Goal: Task Accomplishment & Management: Use online tool/utility

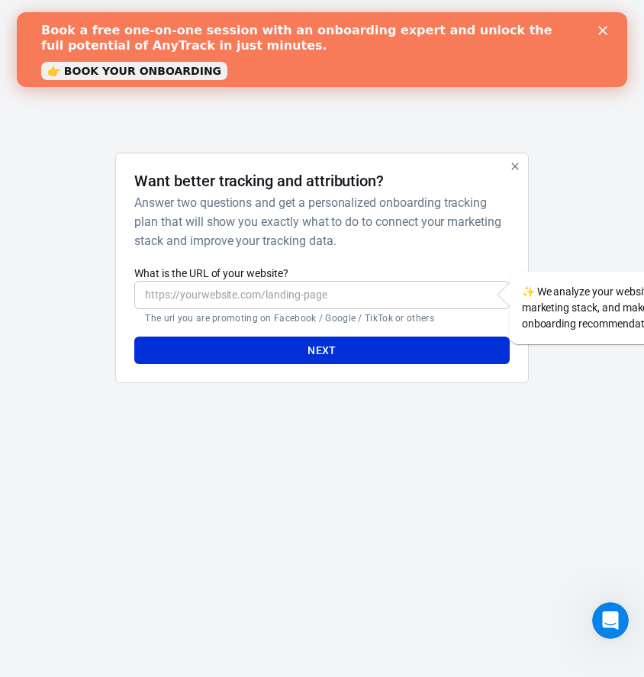
click at [276, 302] on input "What is the URL of your website?" at bounding box center [321, 295] width 375 height 28
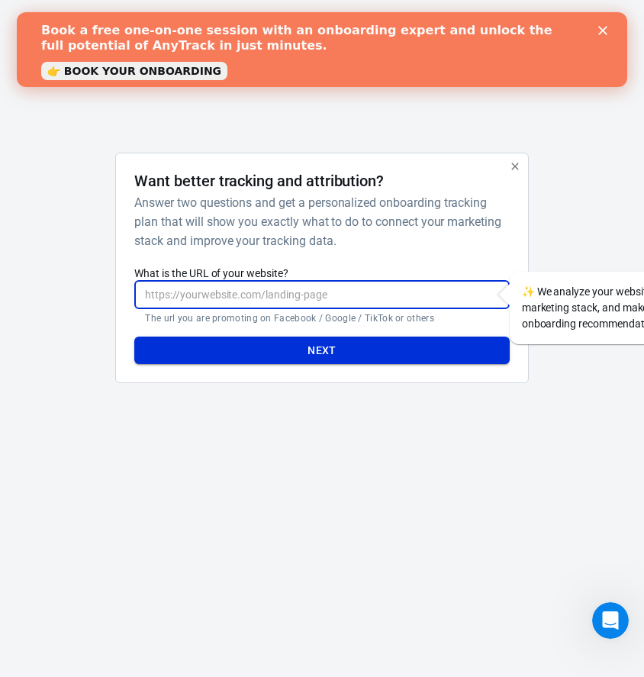
paste input "Weekly elite soccer training that actually works. Start now with the Season Pas…"
type input "Weekly elite soccer training that actually works. Start now with the Season Pas…"
paste input "[URL][DOMAIN_NAME]"
type input "[URL][DOMAIN_NAME]"
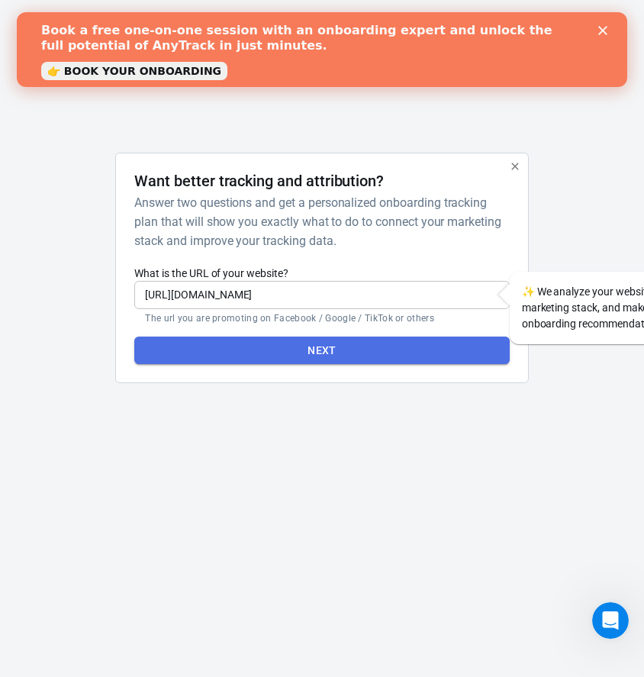
click at [330, 359] on button "Next" at bounding box center [321, 351] width 375 height 28
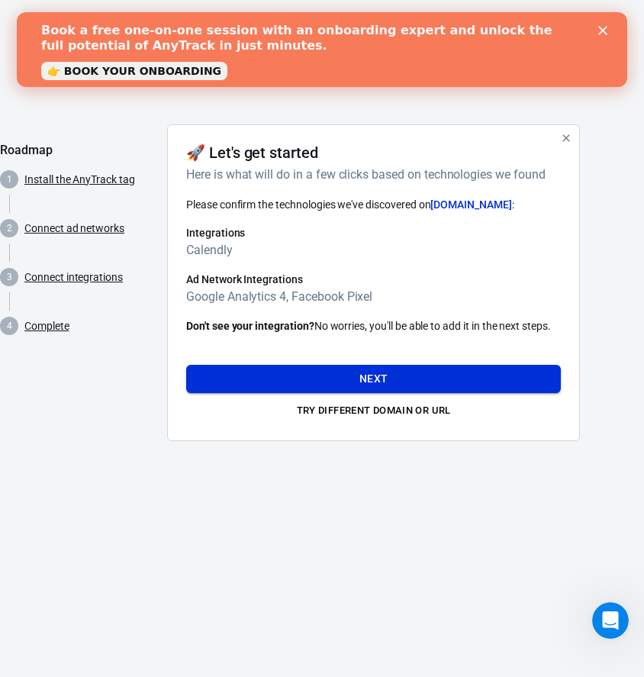
click at [370, 379] on button "Next" at bounding box center [373, 379] width 375 height 28
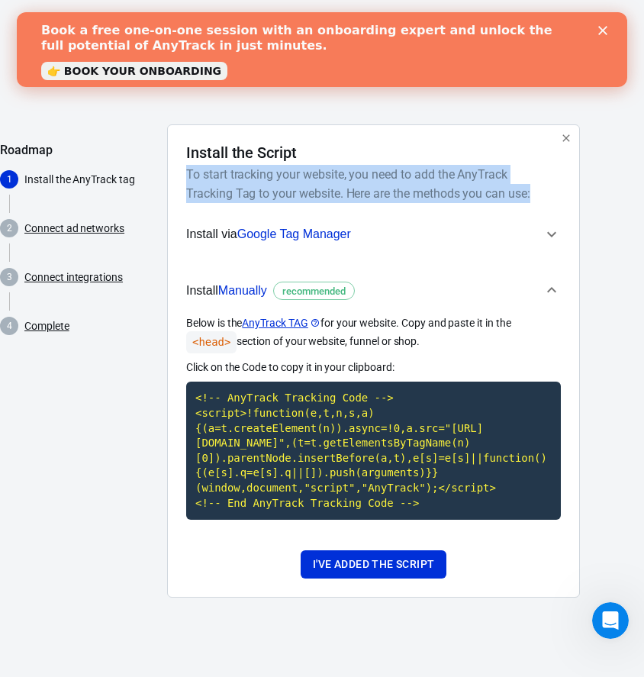
drag, startPoint x: 185, startPoint y: 172, endPoint x: 541, endPoint y: 203, distance: 357.2
click at [541, 203] on div "Install the Script To start tracking your website, you need to add the AnyTrack…" at bounding box center [373, 360] width 413 height 473
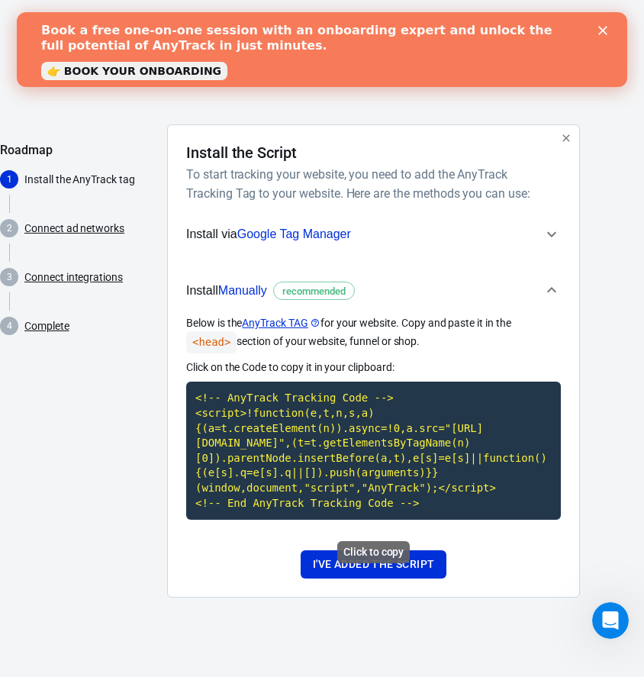
click at [322, 479] on code "<!-- AnyTrack Tracking Code --> <script>!function(e,t,n,s,a){(a=t.createElement…" at bounding box center [373, 451] width 375 height 138
click at [298, 238] on span "Google Tag Manager" at bounding box center [294, 234] width 114 height 13
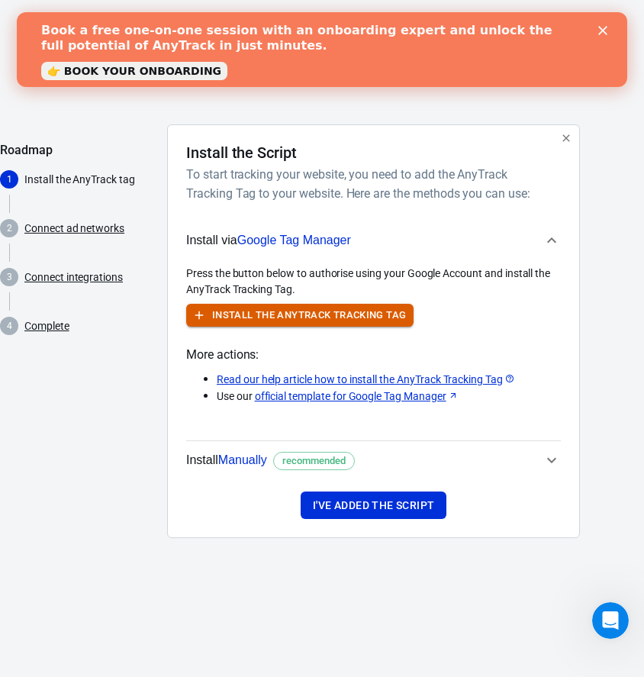
click at [195, 315] on icon "button" at bounding box center [199, 316] width 8 height 8
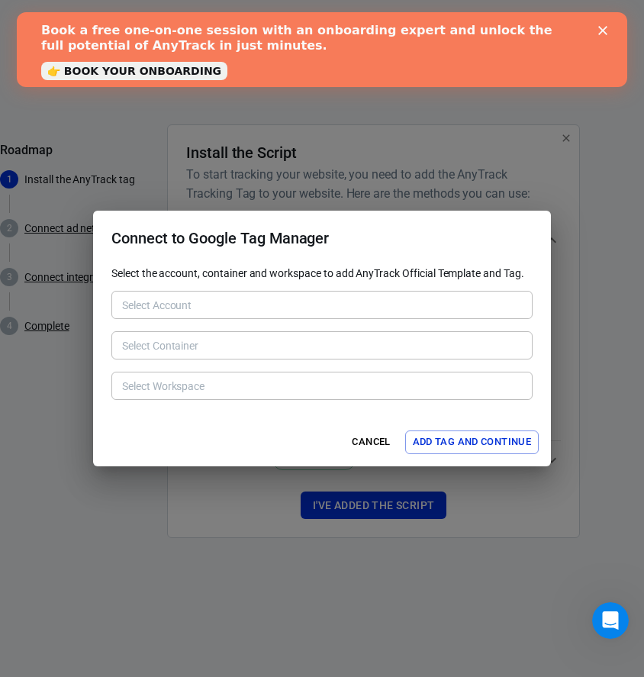
click at [221, 289] on div "Select Account Select Account" at bounding box center [321, 303] width 421 height 37
click at [222, 292] on div "Select Account" at bounding box center [321, 305] width 421 height 28
click at [221, 318] on div "Select Account" at bounding box center [321, 305] width 421 height 28
click at [216, 363] on div "Select Container Select Container" at bounding box center [321, 343] width 421 height 37
click at [449, 437] on button "Add Tag and Continue" at bounding box center [472, 443] width 134 height 24
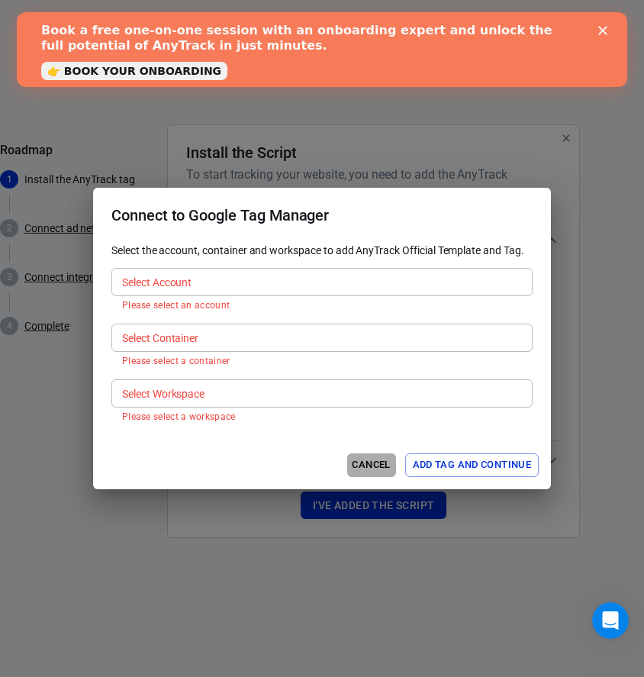
click at [376, 473] on button "Cancel" at bounding box center [371, 466] width 49 height 24
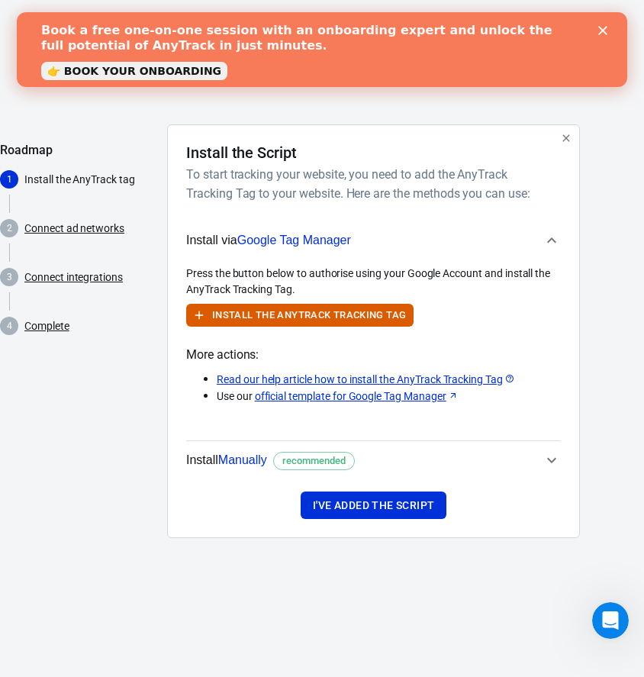
click at [278, 238] on span "Google Tag Manager" at bounding box center [294, 240] width 114 height 13
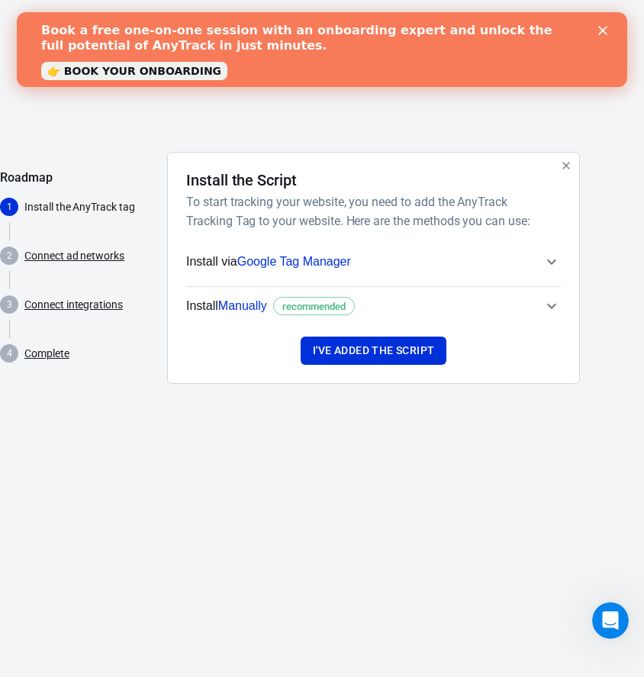
click at [283, 262] on span "Google Tag Manager" at bounding box center [294, 261] width 114 height 13
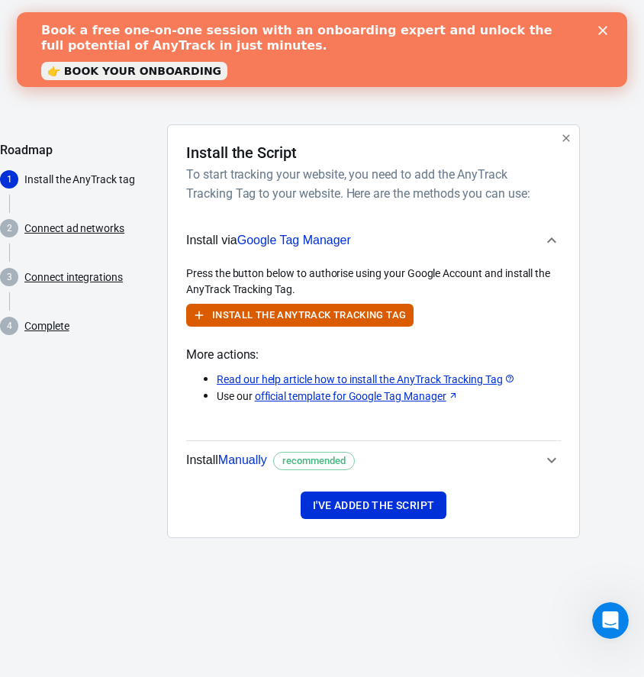
click at [376, 459] on span "Install Manually recommended" at bounding box center [364, 460] width 357 height 20
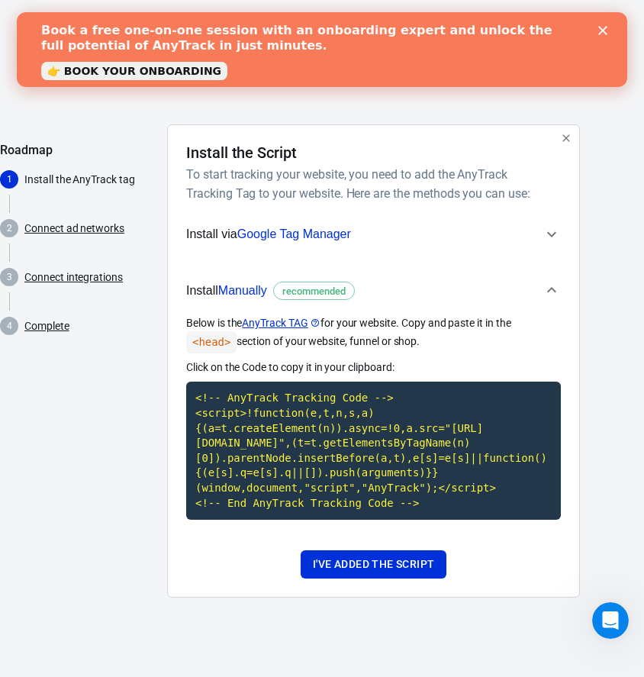
click at [331, 458] on code "<!-- AnyTrack Tracking Code --> <script>!function(e,t,n,s,a){(a=t.createElement…" at bounding box center [373, 451] width 375 height 138
click at [299, 231] on span "Google Tag Manager" at bounding box center [294, 234] width 114 height 13
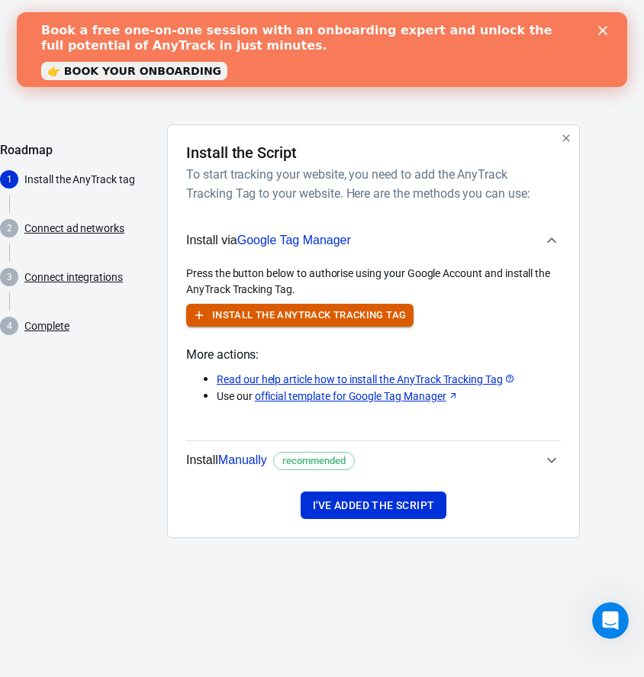
click at [205, 313] on icon "button" at bounding box center [199, 315] width 14 height 14
click at [260, 308] on button "Install the AnyTrack Tracking Tag" at bounding box center [300, 316] width 228 height 24
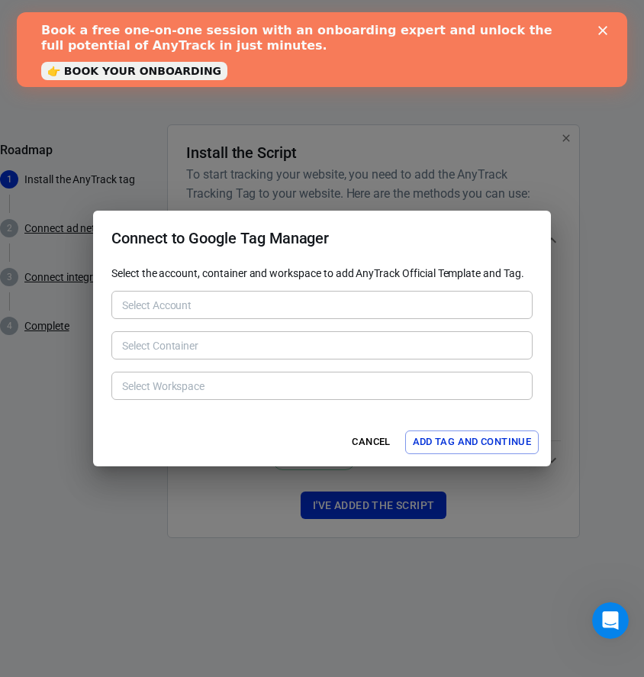
click at [211, 317] on div "Select Account" at bounding box center [321, 305] width 421 height 28
click at [222, 358] on div "Select Container" at bounding box center [321, 345] width 421 height 28
click at [457, 434] on button "Add Tag and Continue" at bounding box center [472, 443] width 134 height 24
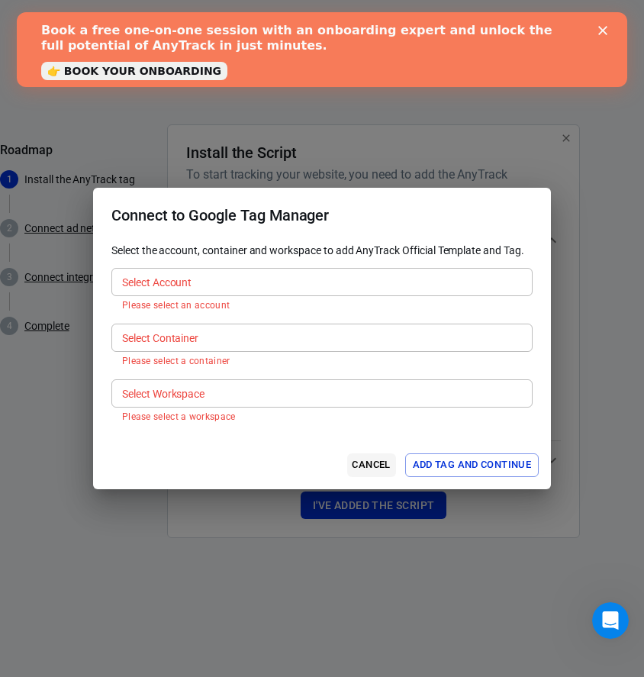
click at [376, 465] on button "Cancel" at bounding box center [371, 466] width 49 height 24
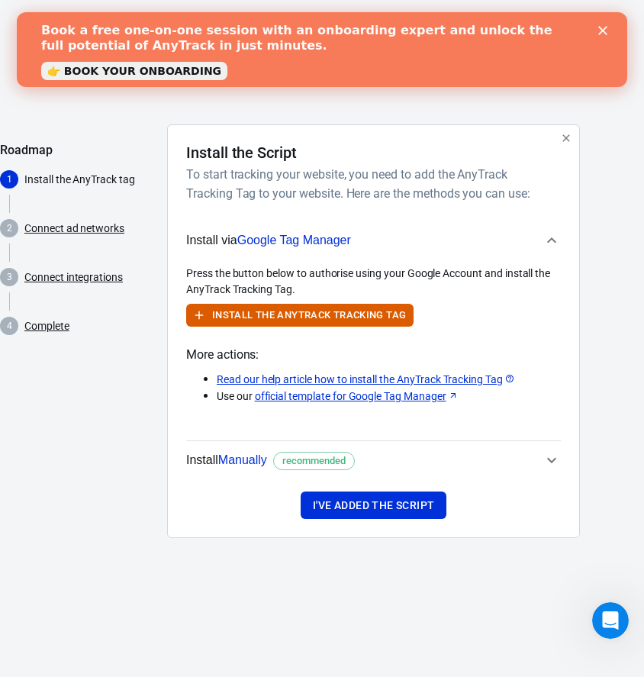
click at [381, 444] on button "Install Manually recommended" at bounding box center [373, 460] width 375 height 38
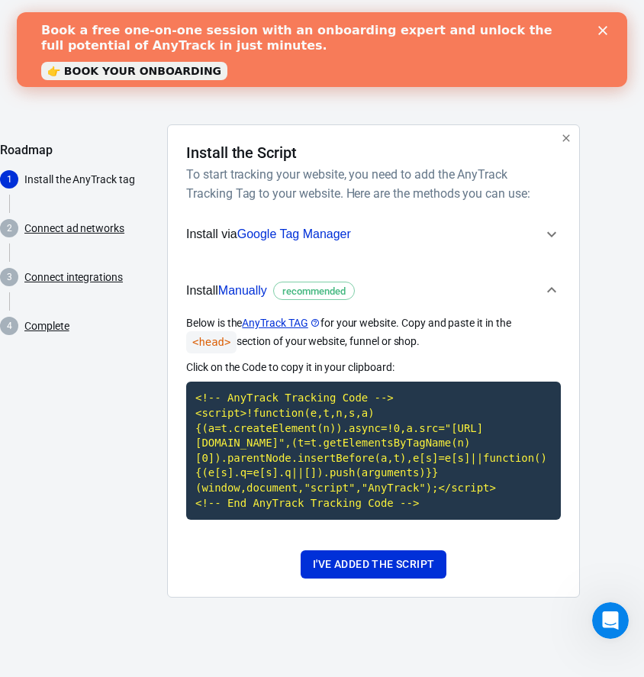
click at [398, 242] on span "Install via Google Tag Manager" at bounding box center [364, 234] width 357 height 20
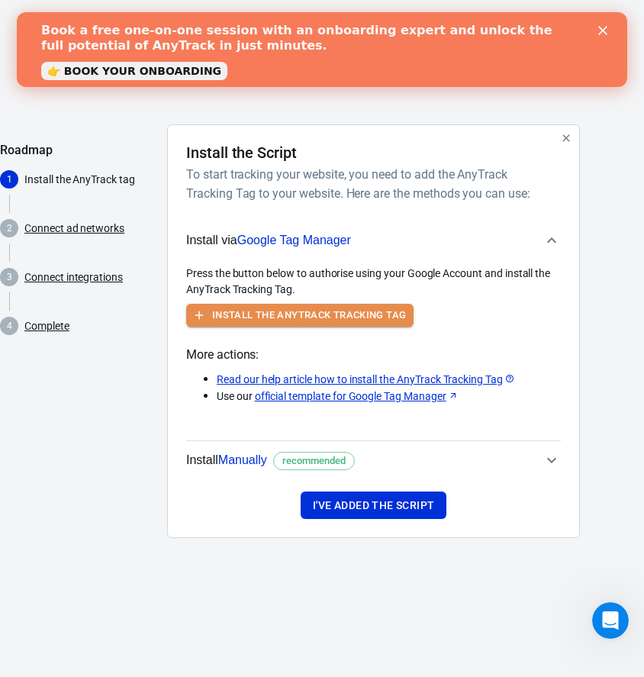
click at [195, 310] on icon "button" at bounding box center [199, 315] width 14 height 14
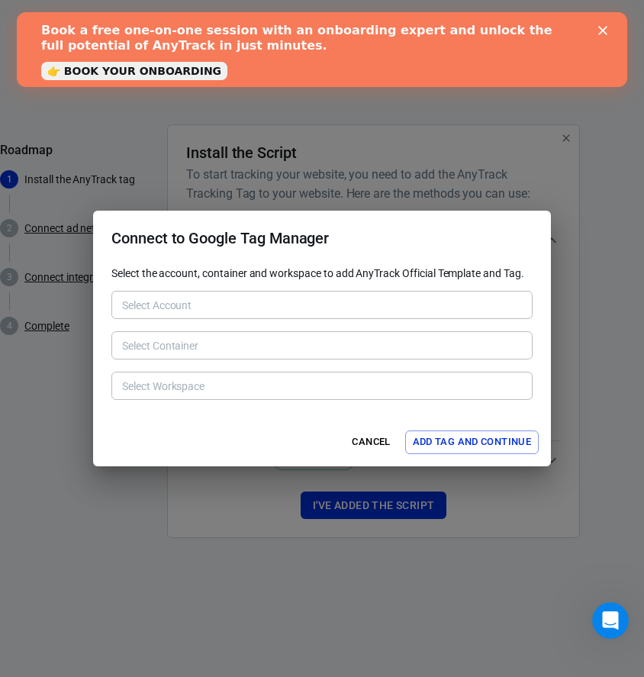
click at [224, 290] on div "Select Account Select Account" at bounding box center [321, 303] width 421 height 37
click at [446, 449] on button "Add Tag and Continue" at bounding box center [472, 443] width 134 height 24
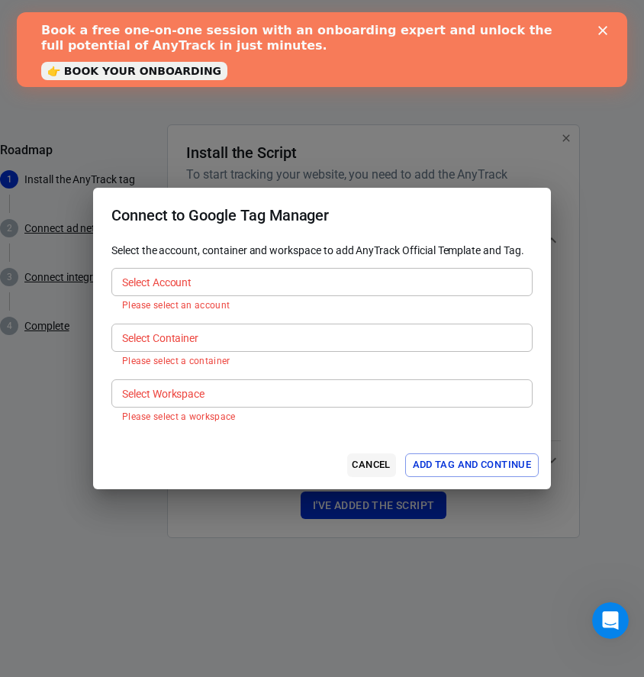
click at [366, 468] on button "Cancel" at bounding box center [371, 466] width 49 height 24
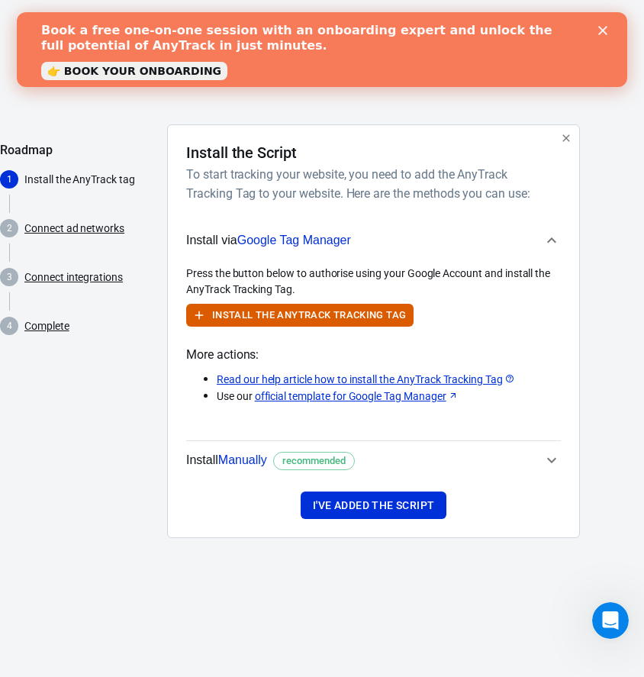
click at [305, 332] on div "Press the button below to authorise using your Google Account and install the A…" at bounding box center [373, 335] width 375 height 139
click at [305, 325] on button "Install the AnyTrack Tracking Tag" at bounding box center [300, 316] width 228 height 24
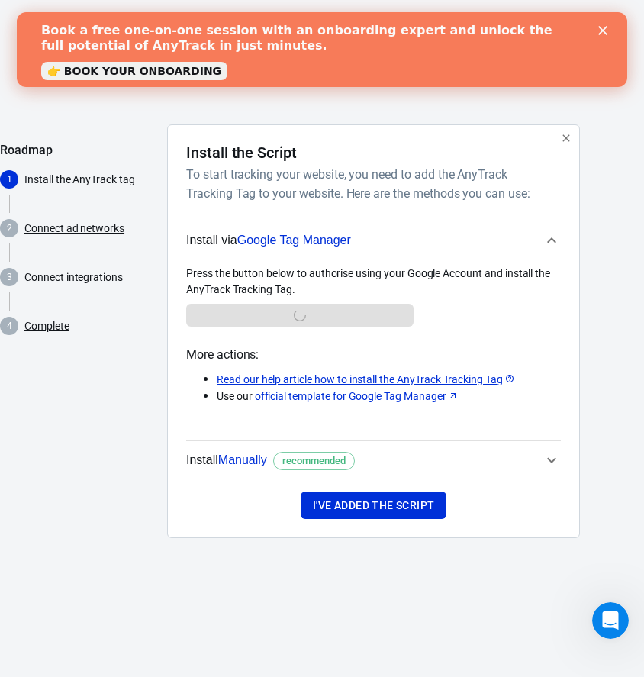
click at [277, 324] on div "Press the button below to authorise using your Google Account and install the A…" at bounding box center [373, 297] width 375 height 62
click at [289, 312] on div "Press the button below to authorise using your Google Account and install the A…" at bounding box center [373, 297] width 375 height 62
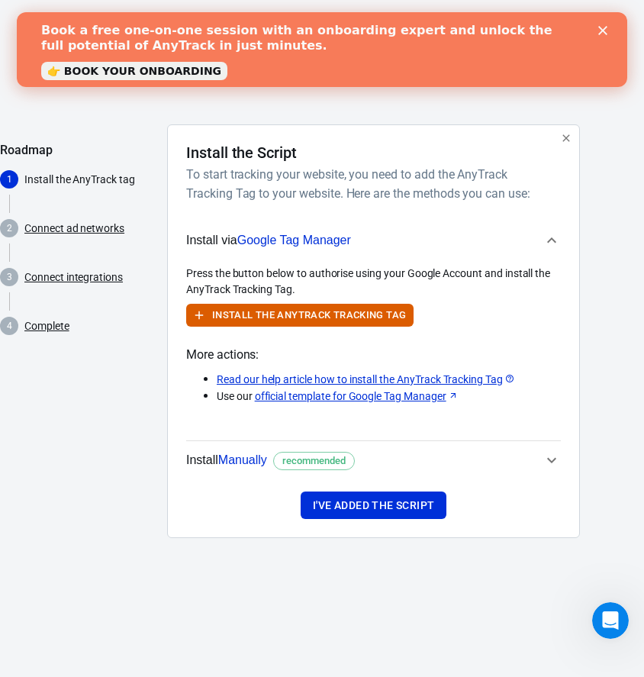
click at [275, 328] on div "Press the button below to authorise using your Google Account and install the A…" at bounding box center [373, 335] width 375 height 139
click at [250, 308] on button "Install the AnyTrack Tracking Tag" at bounding box center [300, 316] width 228 height 24
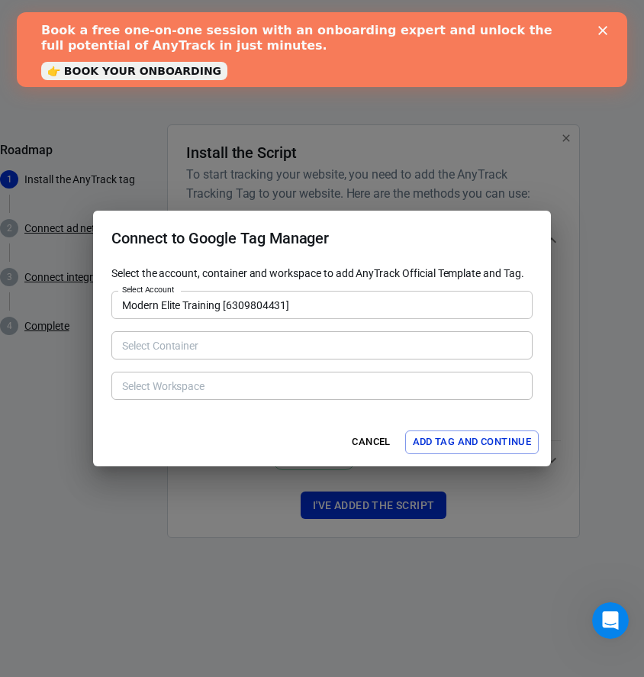
type input "modernelitetraining.com/seasonpass [228180597]"
type input "Default Workspace [2]"
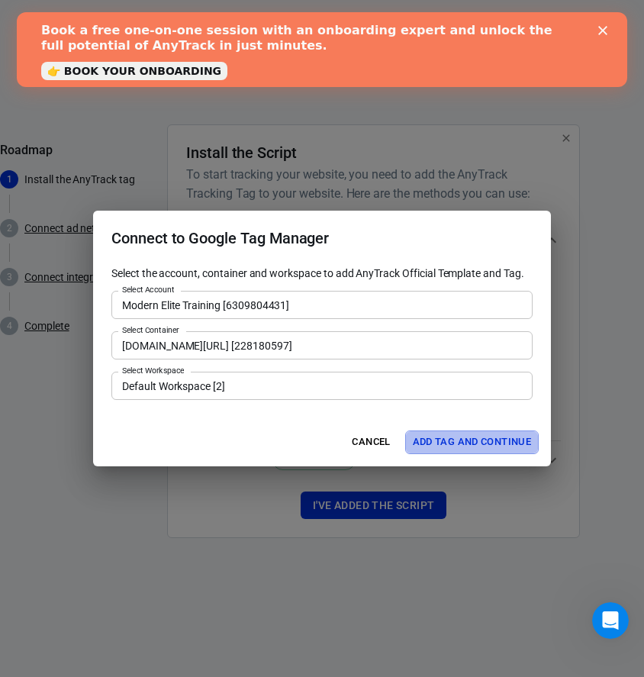
click at [441, 439] on button "Add Tag and Continue" at bounding box center [472, 443] width 134 height 24
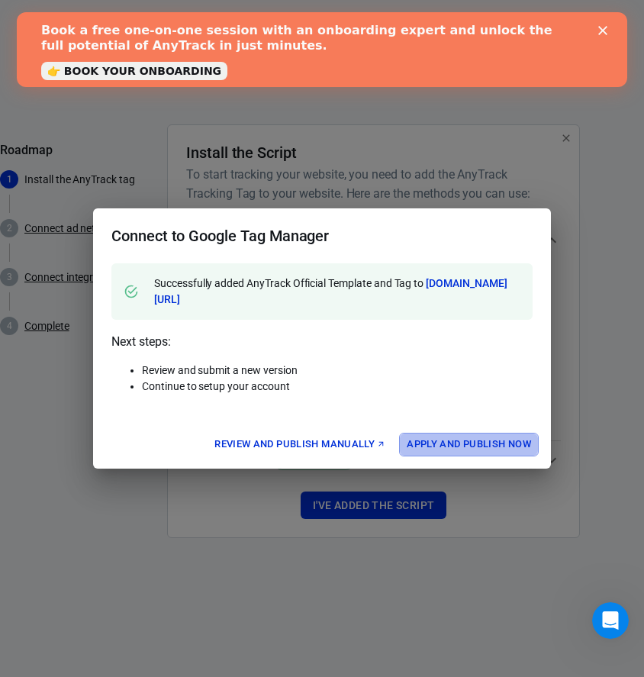
click at [426, 443] on button "Apply and Publish Now" at bounding box center [469, 445] width 140 height 24
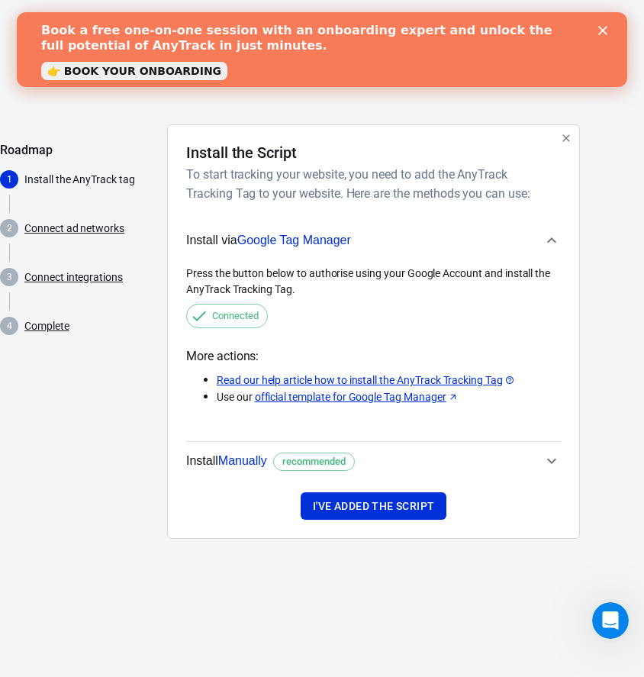
click at [93, 225] on link "Connect ad networks" at bounding box center [74, 229] width 100 height 16
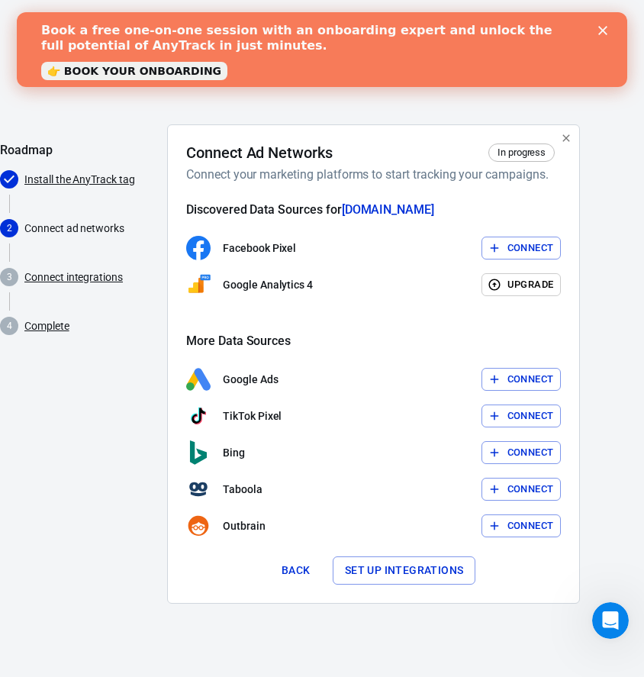
click at [512, 245] on button "Connect" at bounding box center [522, 249] width 80 height 24
click at [517, 247] on button "Connect" at bounding box center [522, 249] width 80 height 24
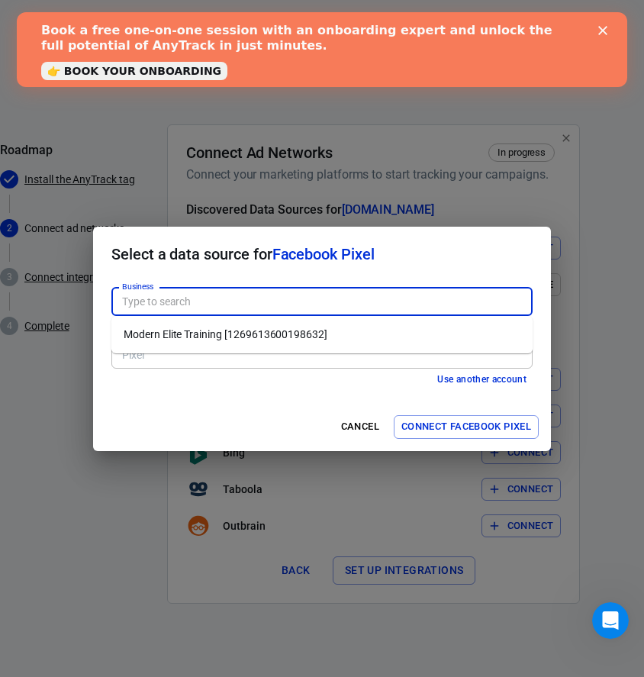
click at [182, 294] on input "Business" at bounding box center [321, 301] width 410 height 19
click at [191, 324] on li "Modern Elite Training [1269613600198632]" at bounding box center [321, 334] width 421 height 25
type input "Modern Elite Training [1269613600198632]"
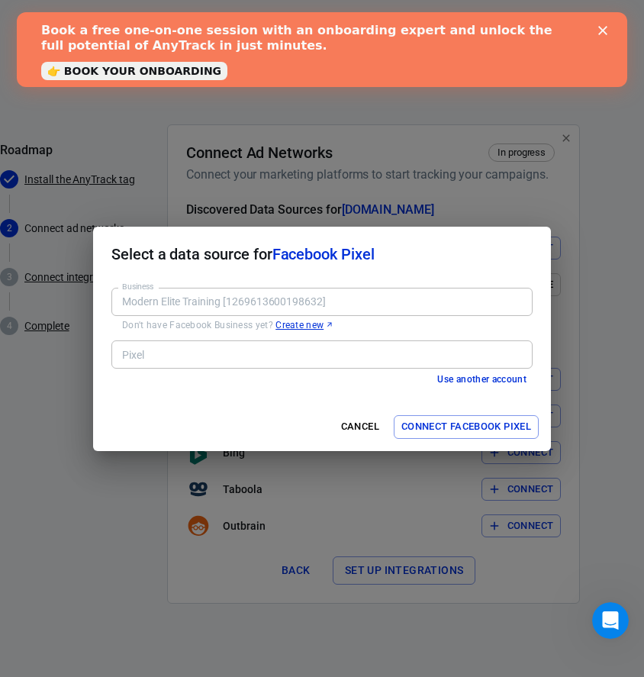
click at [189, 363] on input "Pixel" at bounding box center [321, 354] width 410 height 19
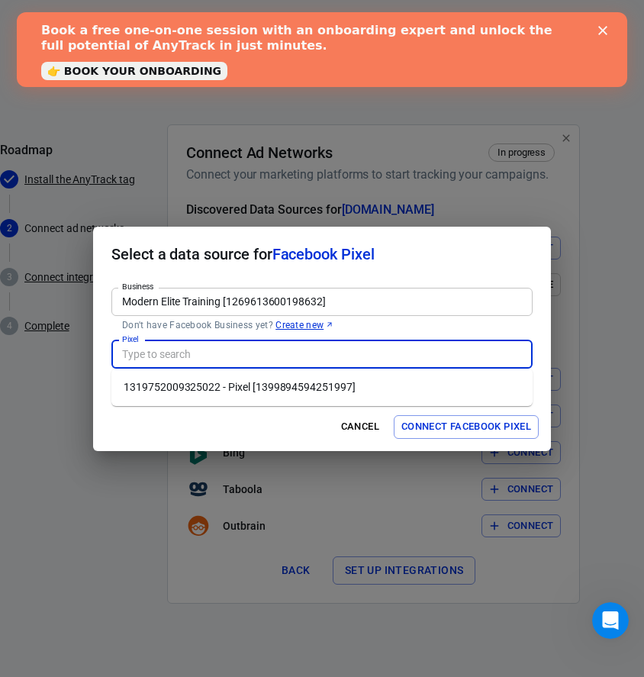
click at [237, 389] on li "1319752009325022 - Pixel [1399894594251997]" at bounding box center [321, 387] width 421 height 25
type input "1319752009325022 - Pixel [1399894594251997]"
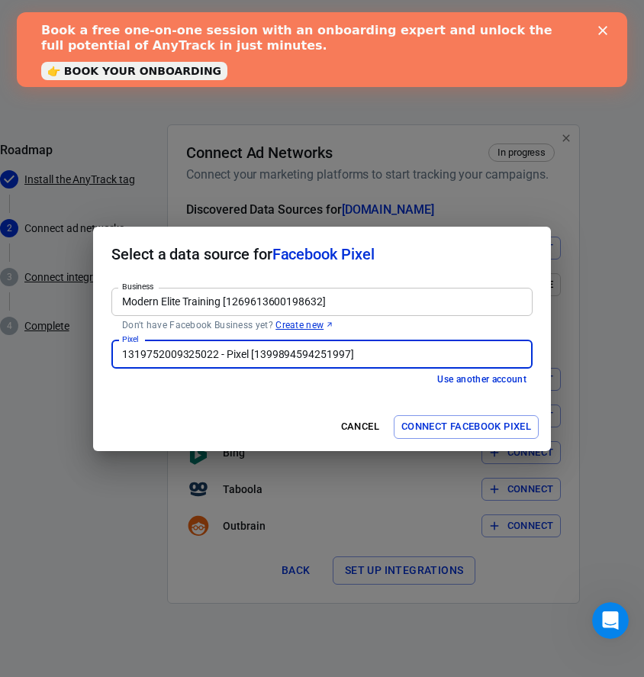
click at [435, 433] on button "Connect Facebook Pixel" at bounding box center [466, 427] width 145 height 24
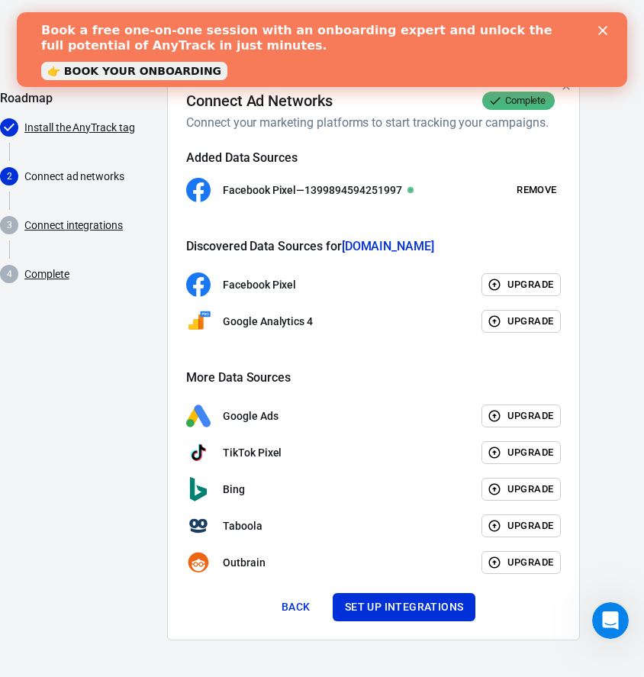
scroll to position [51, 0]
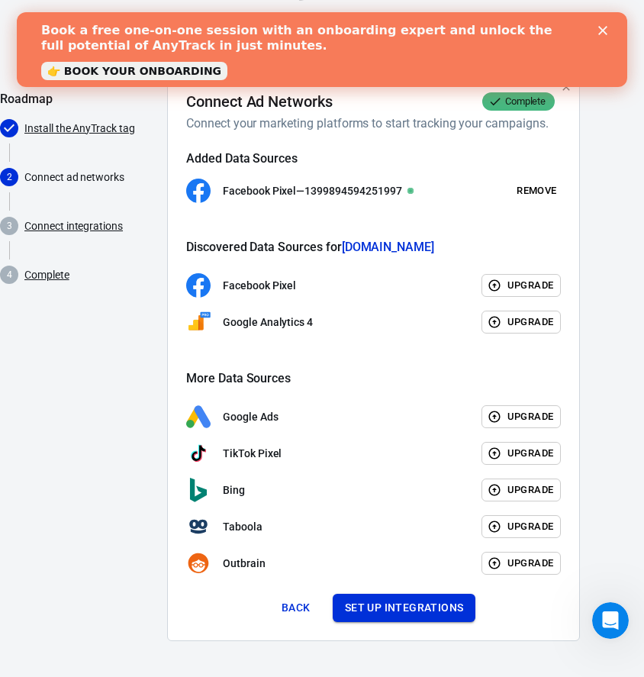
click at [372, 616] on button "Set up integrations" at bounding box center [405, 608] width 144 height 28
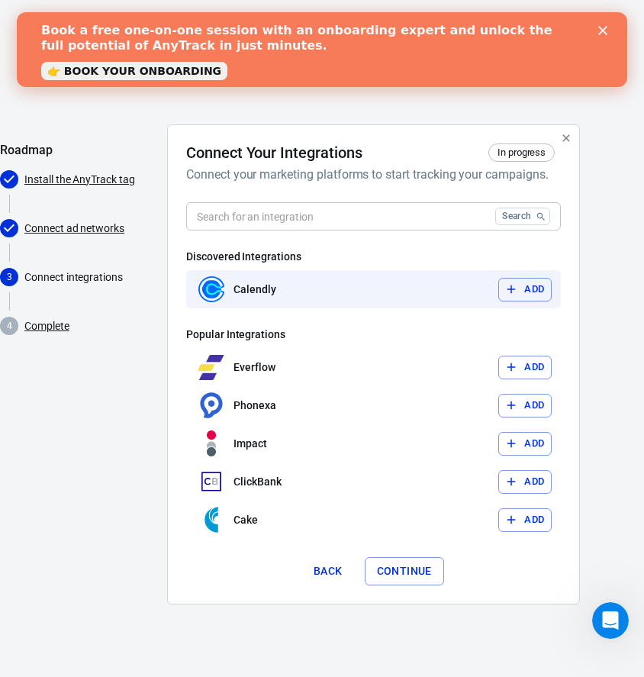
click at [514, 283] on icon "button" at bounding box center [512, 290] width 14 height 14
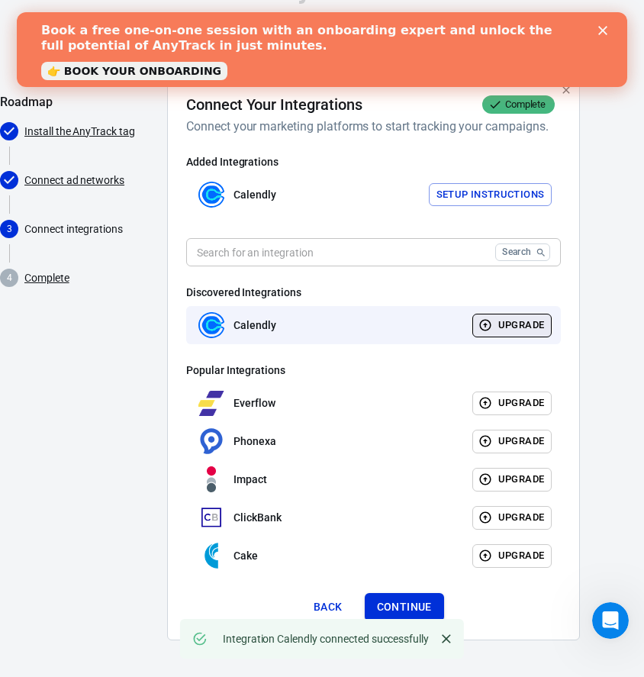
scroll to position [47, 0]
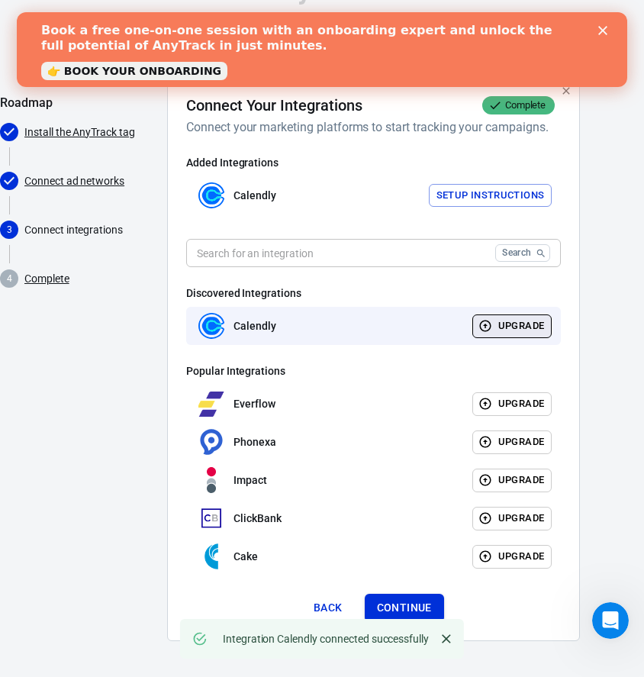
click at [400, 602] on button "Continue" at bounding box center [404, 608] width 79 height 28
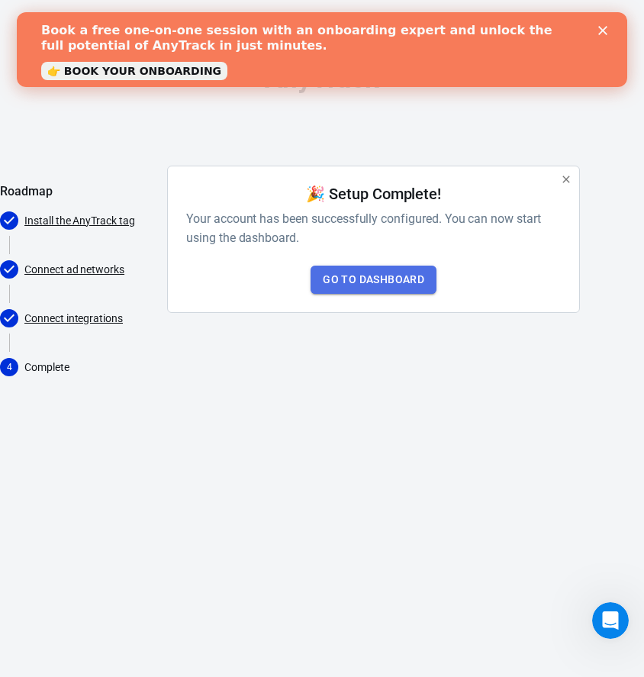
click at [359, 274] on link "Go to Dashboard" at bounding box center [374, 280] width 126 height 28
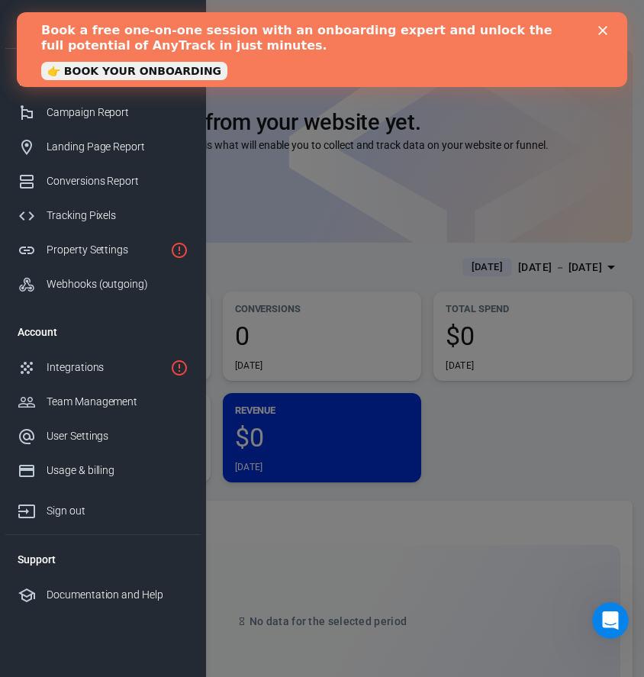
click at [606, 31] on icon "Close" at bounding box center [603, 30] width 9 height 9
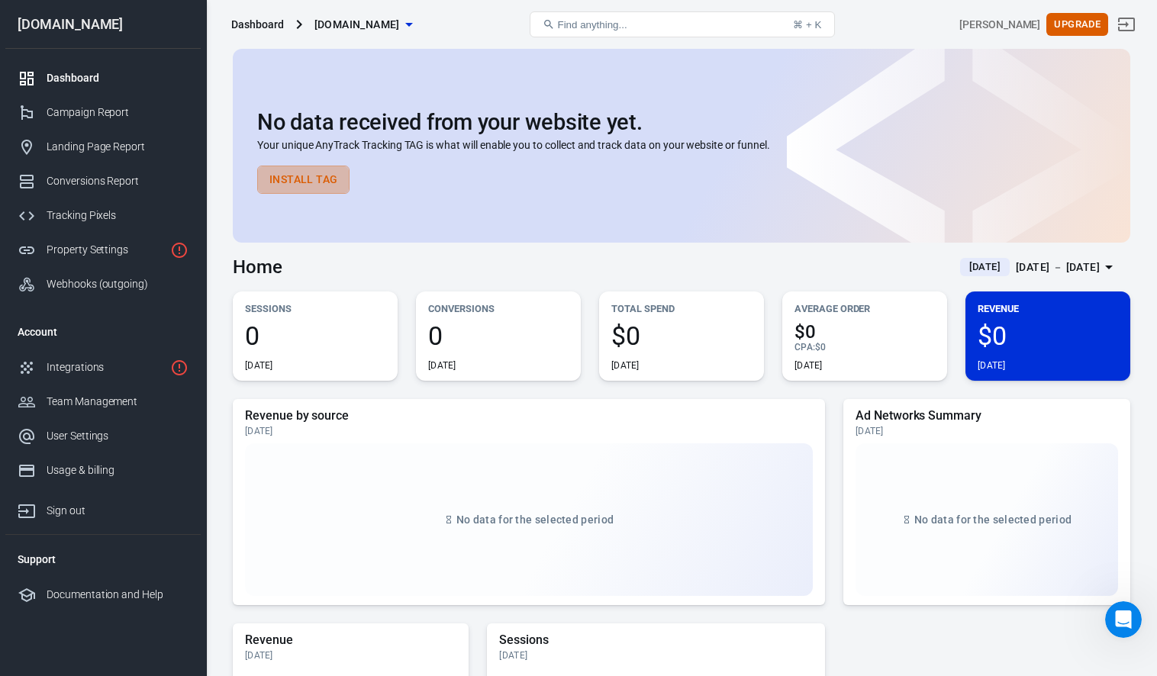
click at [305, 186] on button "Install Tag" at bounding box center [303, 180] width 92 height 28
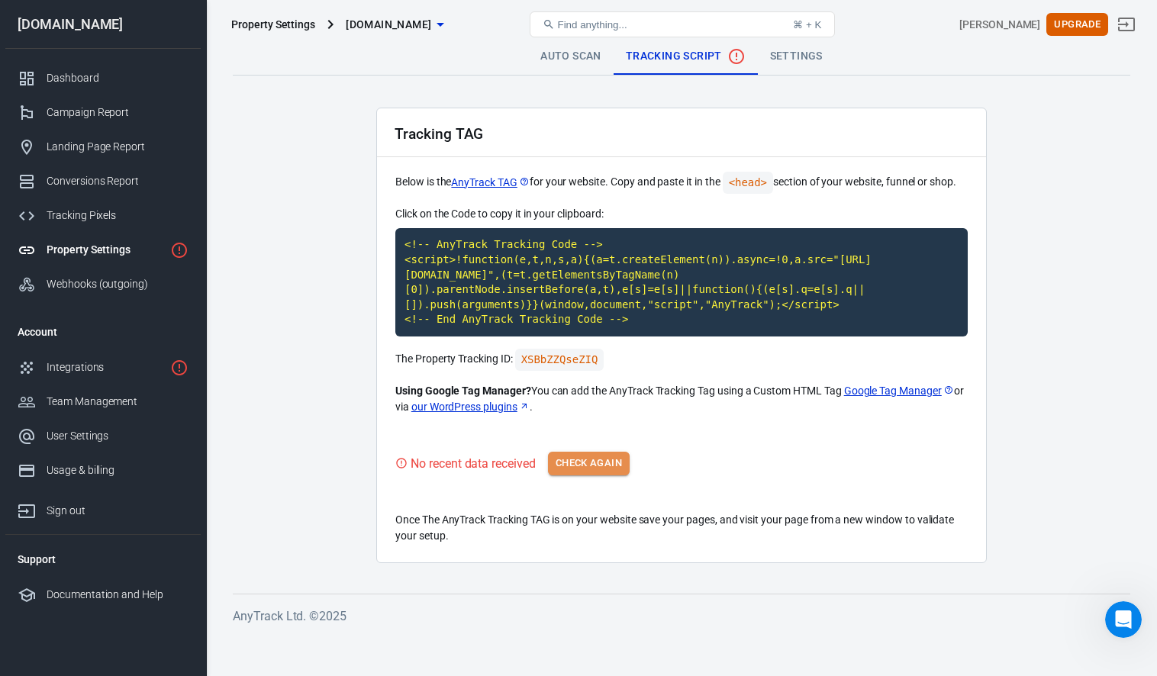
click at [587, 467] on button "Check Again" at bounding box center [589, 464] width 82 height 24
click at [587, 476] on button "Check Again" at bounding box center [589, 464] width 82 height 24
click at [549, 472] on div "No recent data received Check Again" at bounding box center [682, 464] width 573 height 24
click at [580, 476] on button "Check Again" at bounding box center [589, 464] width 82 height 24
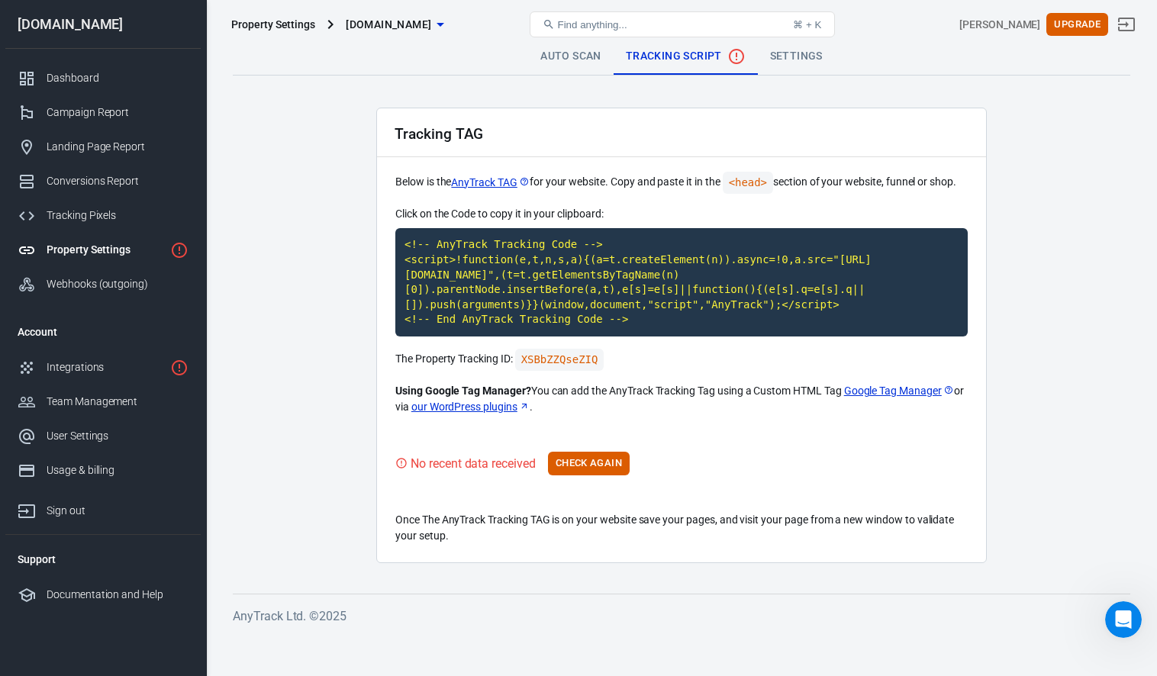
click at [92, 255] on div "Property Settings" at bounding box center [106, 250] width 118 height 16
click at [173, 250] on icon "Property is not installed yet" at bounding box center [179, 250] width 15 height 15
click at [644, 74] on link "Settings" at bounding box center [796, 56] width 77 height 37
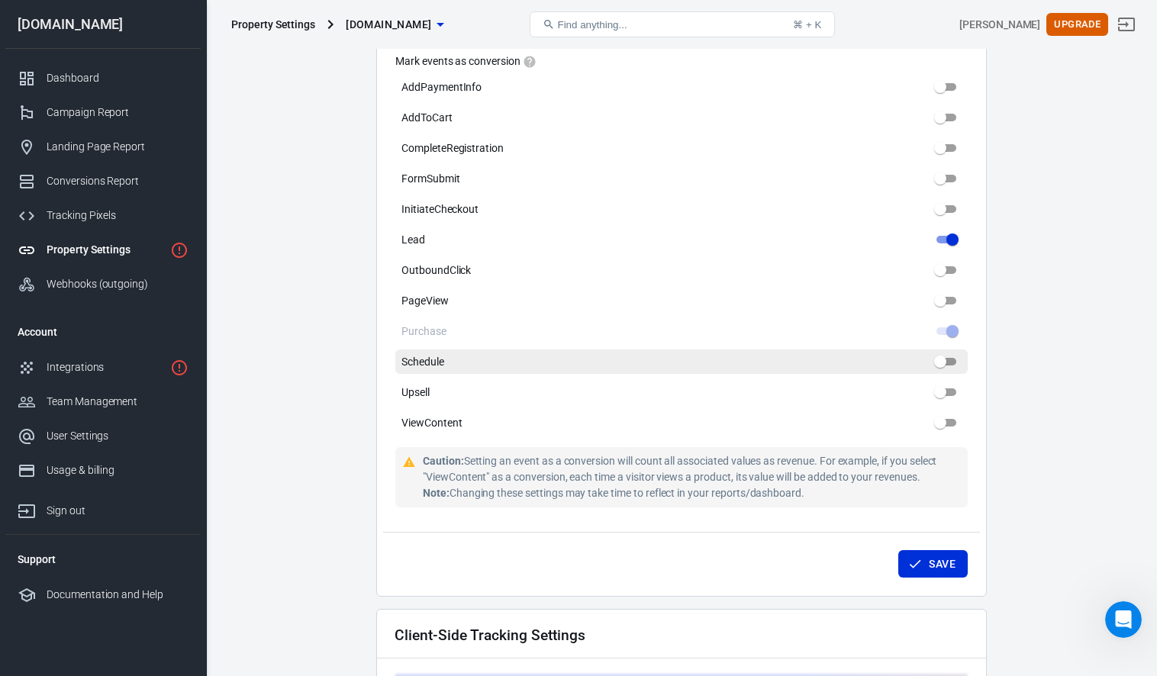
scroll to position [868, 0]
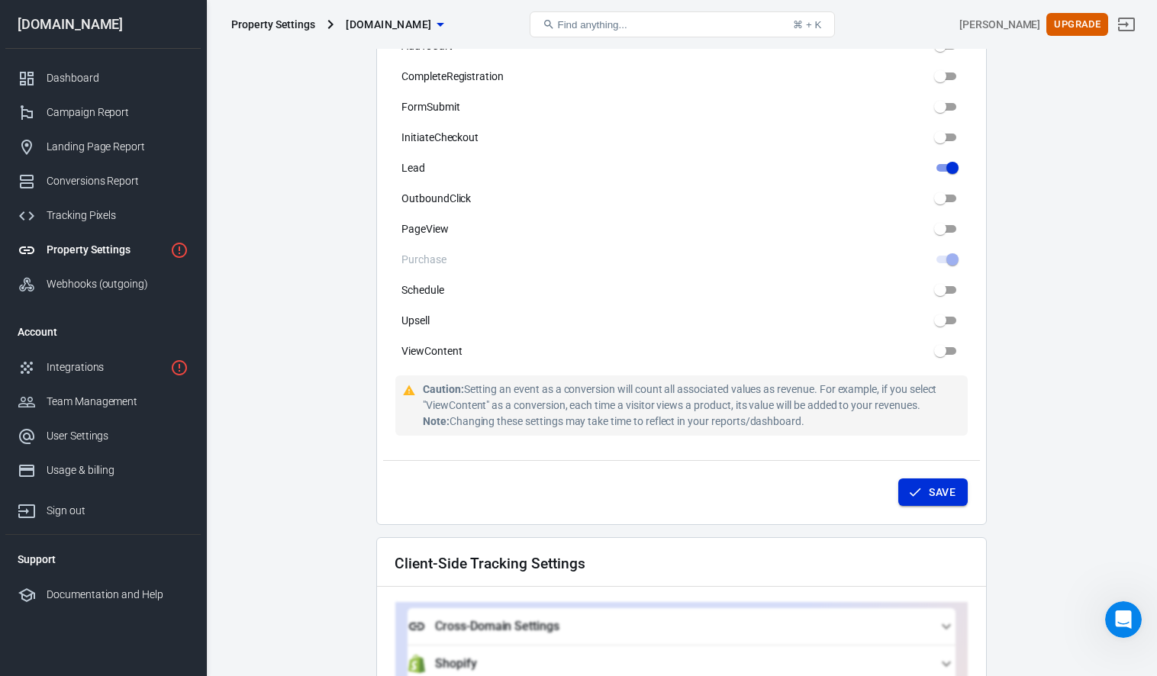
click at [644, 481] on button "Save" at bounding box center [933, 493] width 69 height 28
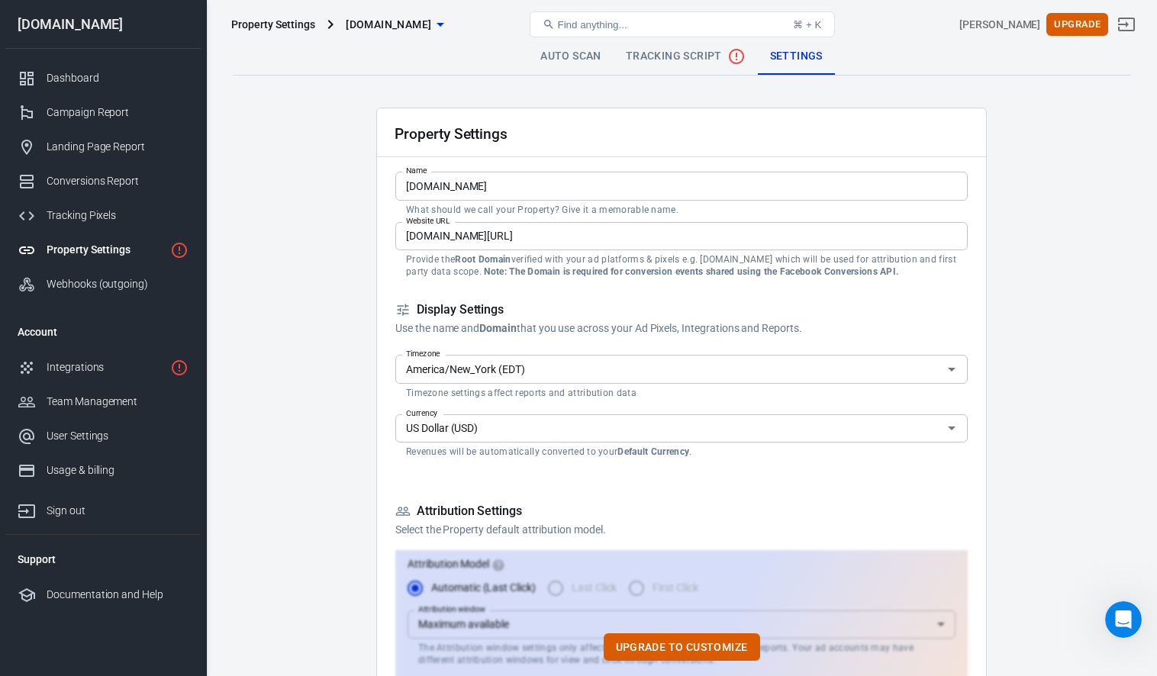
scroll to position [0, 0]
click at [644, 54] on span "Tracking Script" at bounding box center [686, 56] width 120 height 18
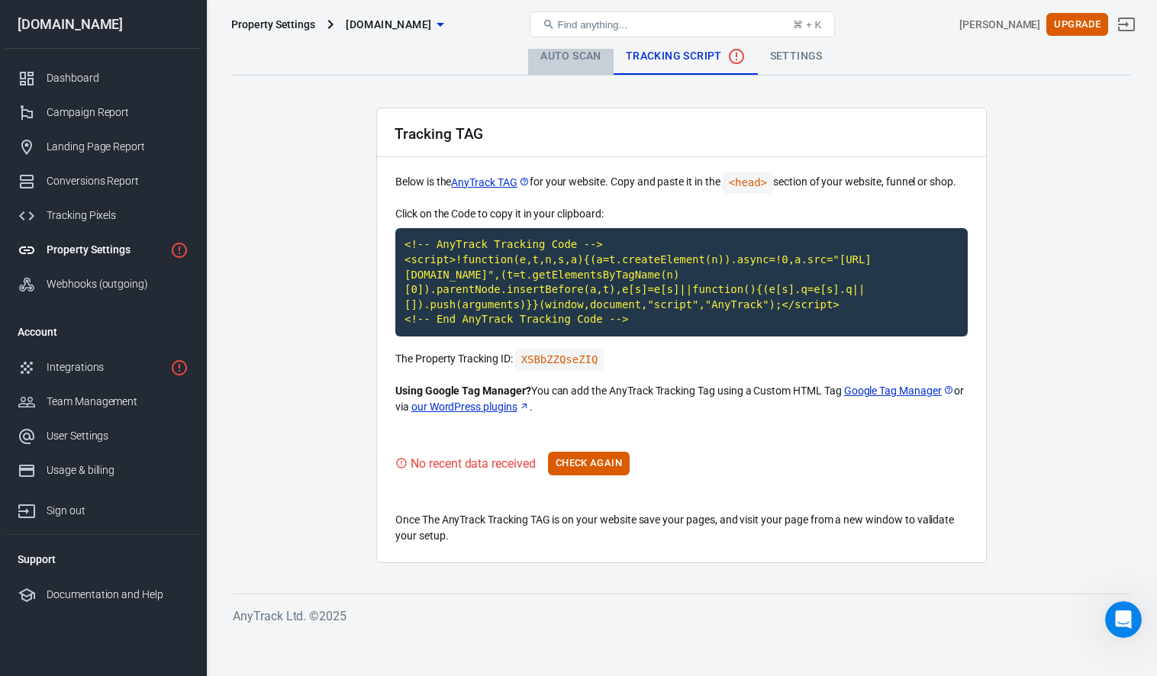
click at [550, 54] on link "Auto Scan" at bounding box center [571, 56] width 86 height 37
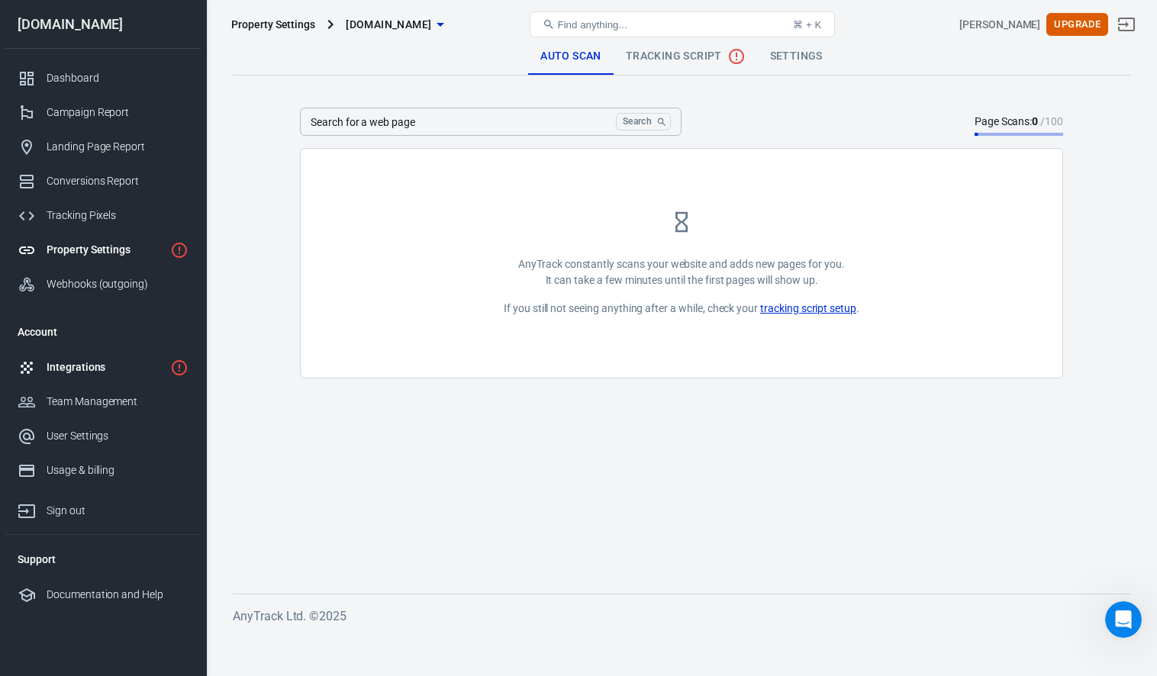
click at [150, 364] on div "Integrations" at bounding box center [106, 368] width 118 height 16
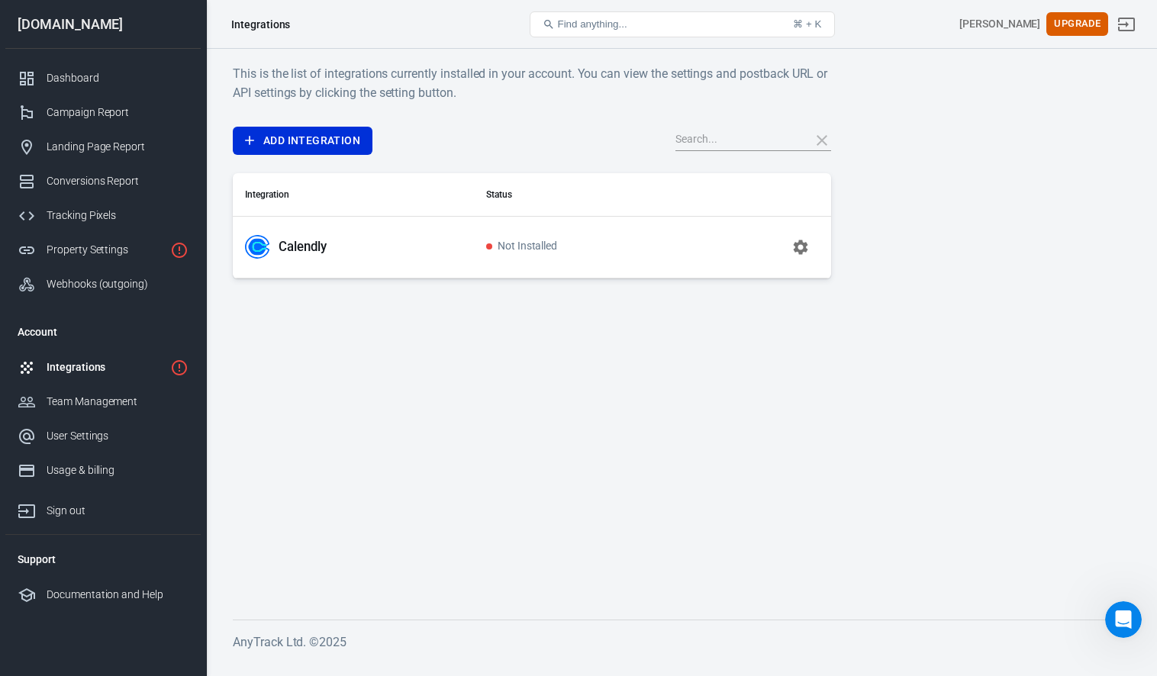
click at [525, 238] on td "Not Installed" at bounding box center [583, 247] width 218 height 62
click at [502, 245] on span "Not Installed" at bounding box center [521, 247] width 71 height 13
click at [644, 238] on icon "button" at bounding box center [801, 247] width 18 height 18
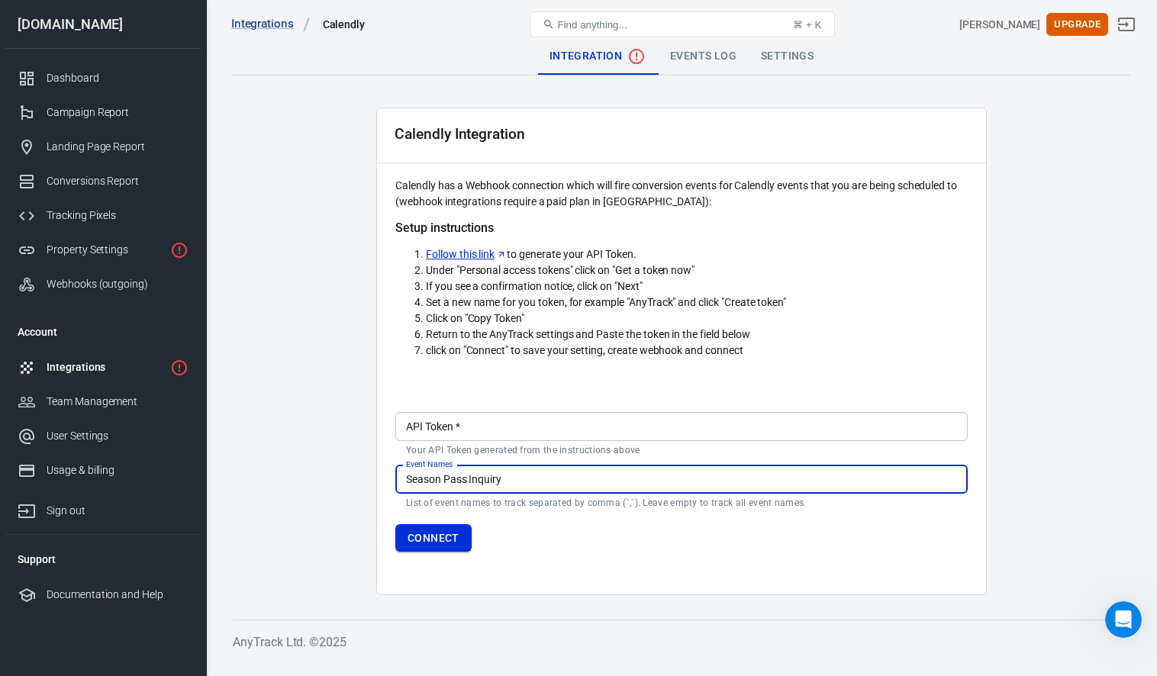
type input "Season Pass Inquiry"
click at [432, 543] on button "Connect" at bounding box center [434, 539] width 76 height 28
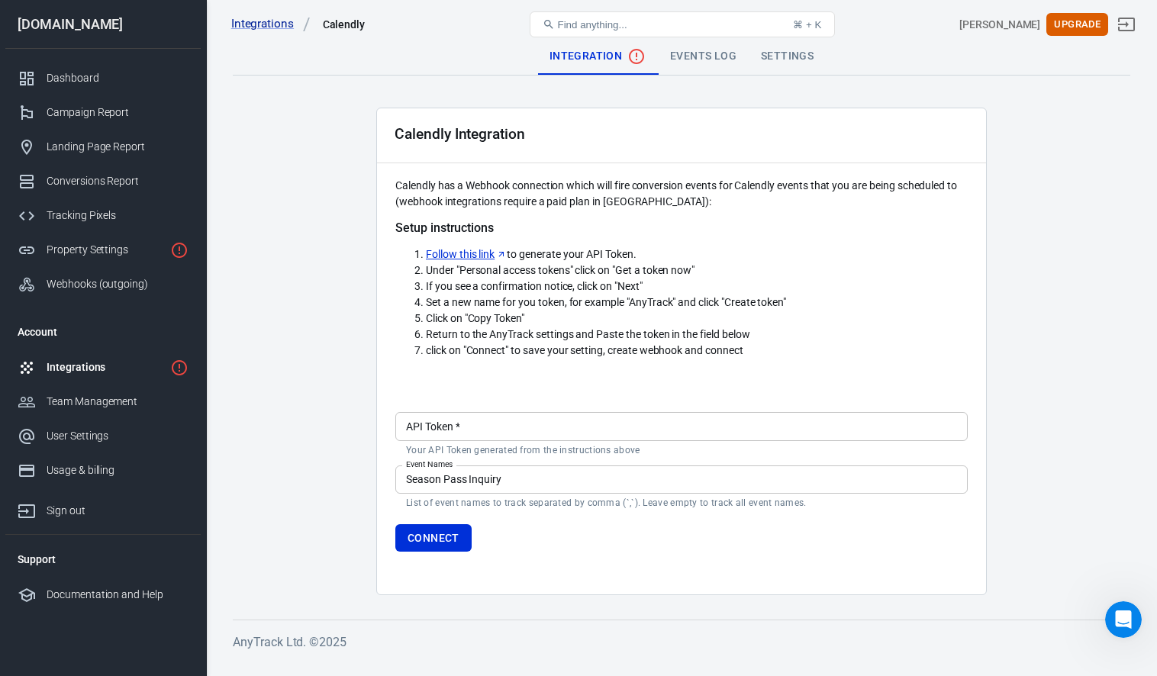
click at [460, 257] on link "Follow this link" at bounding box center [466, 255] width 81 height 16
click at [476, 253] on link "Follow this link" at bounding box center [466, 255] width 81 height 16
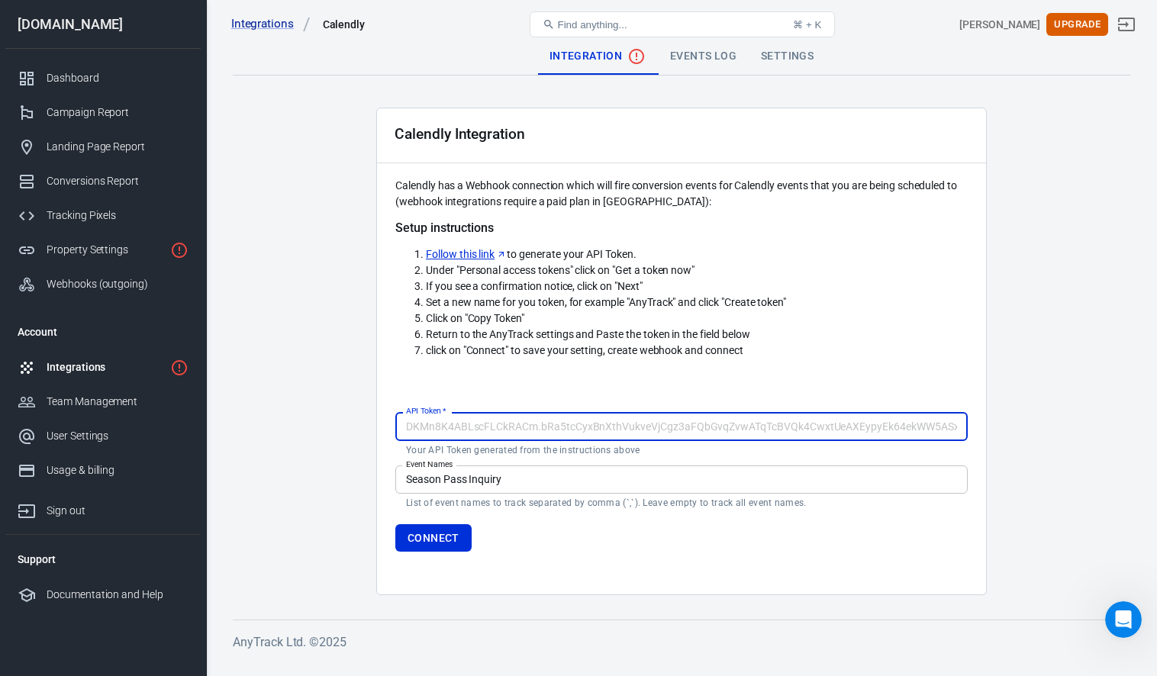
drag, startPoint x: 551, startPoint y: 432, endPoint x: 389, endPoint y: 420, distance: 163.1
click at [389, 420] on div "Calendly Integration Calendly has a Webhook connection which will fire conversi…" at bounding box center [681, 352] width 611 height 488
paste input "eyJraWQiOiIxY2UxZTEzNjE3ZGNmNzY2YjNjZWJjY2Y4ZGM1YmFmYThhNjVlNjg0MDIzZjdjMzJiZTg…"
type input "eyJraWQiOiIxY2UxZTEzNjE3ZGNmNzY2YjNjZWJjY2Y4ZGM1YmFmYThhNjVlNjg0MDIzZjdjMzJiZTg…"
click at [456, 538] on button "Connect" at bounding box center [434, 539] width 76 height 28
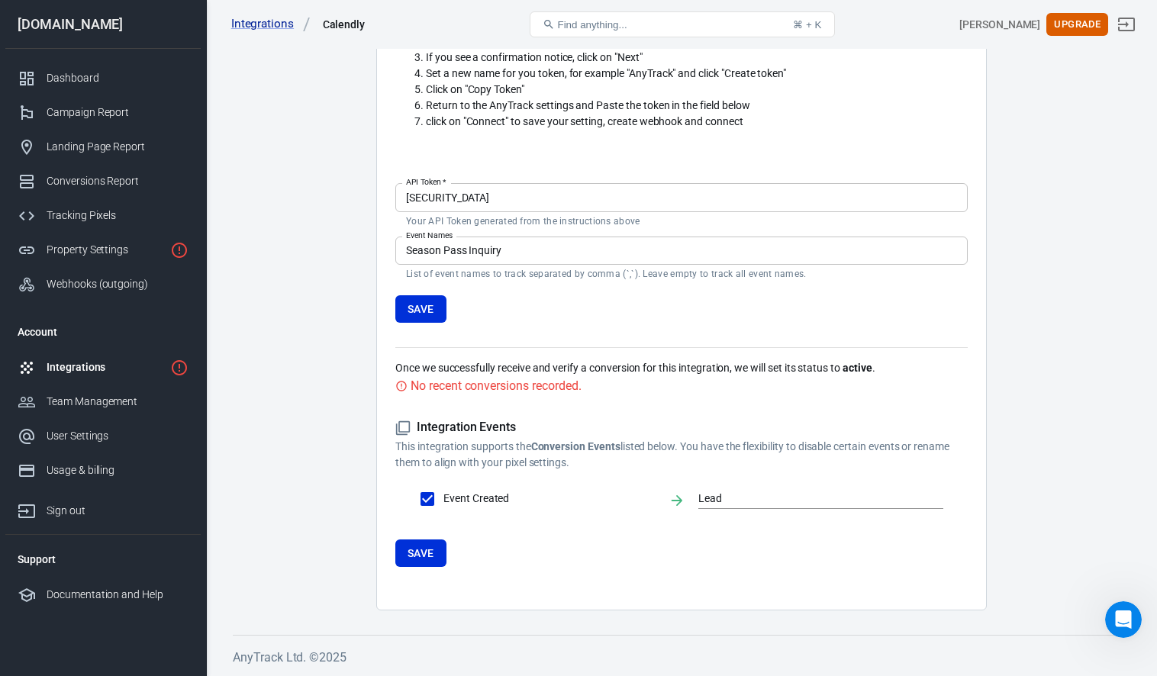
scroll to position [228, 0]
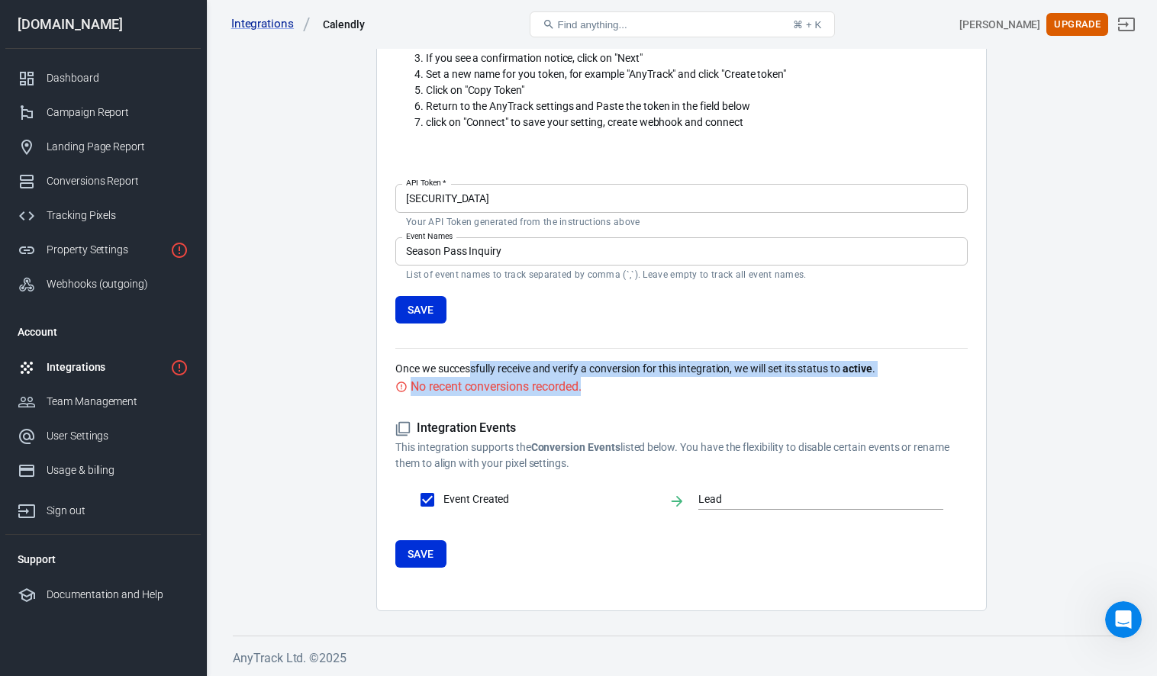
drag, startPoint x: 473, startPoint y: 372, endPoint x: 612, endPoint y: 377, distance: 139.8
click at [612, 377] on div "Once we successfully receive and verify a conversion for this integration, we w…" at bounding box center [682, 372] width 573 height 48
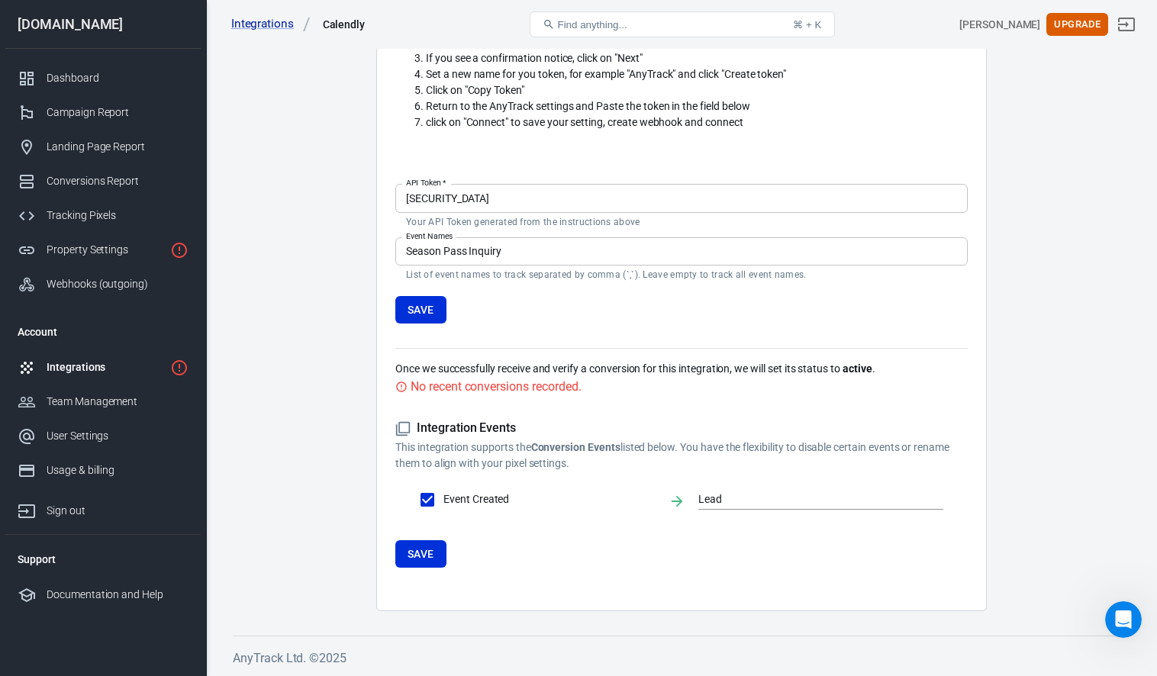
click at [610, 413] on div "Integration Events This integration supports the Conversion Events listed below…" at bounding box center [682, 494] width 573 height 196
click at [412, 574] on div "Integration Events This integration supports the Conversion Events listed below…" at bounding box center [682, 494] width 573 height 196
click at [412, 562] on button "Save" at bounding box center [421, 555] width 51 height 28
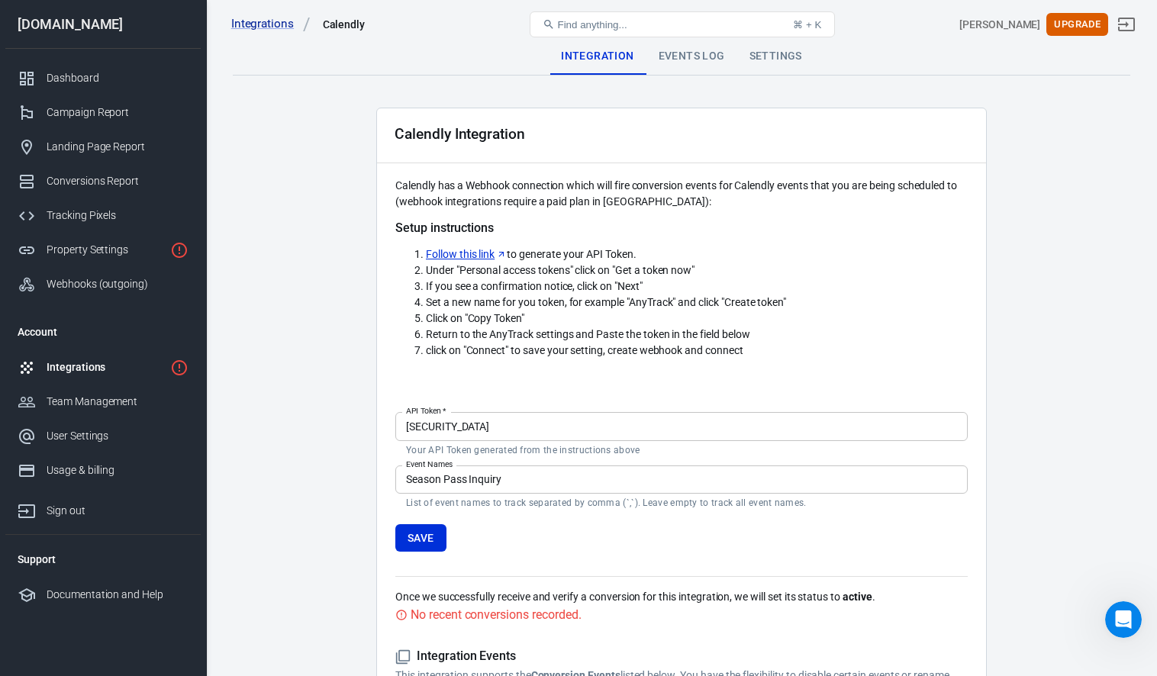
scroll to position [0, 0]
click at [100, 73] on div "Dashboard" at bounding box center [118, 78] width 142 height 16
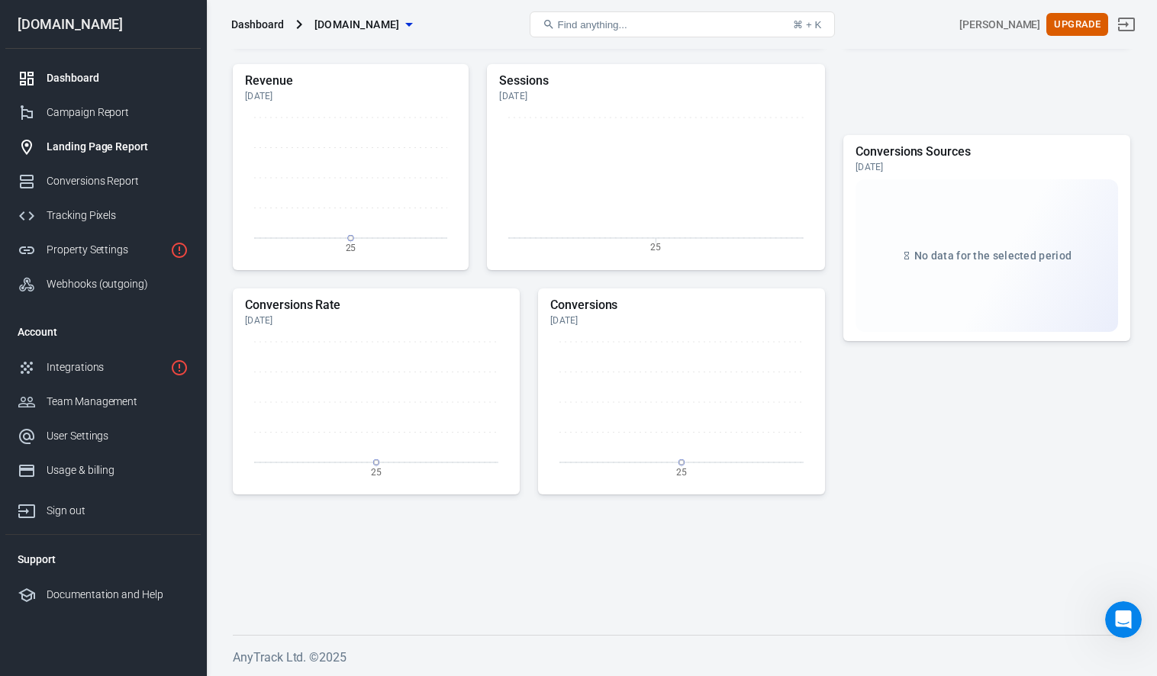
scroll to position [559, 0]
click at [80, 107] on div "Campaign Report" at bounding box center [118, 113] width 142 height 16
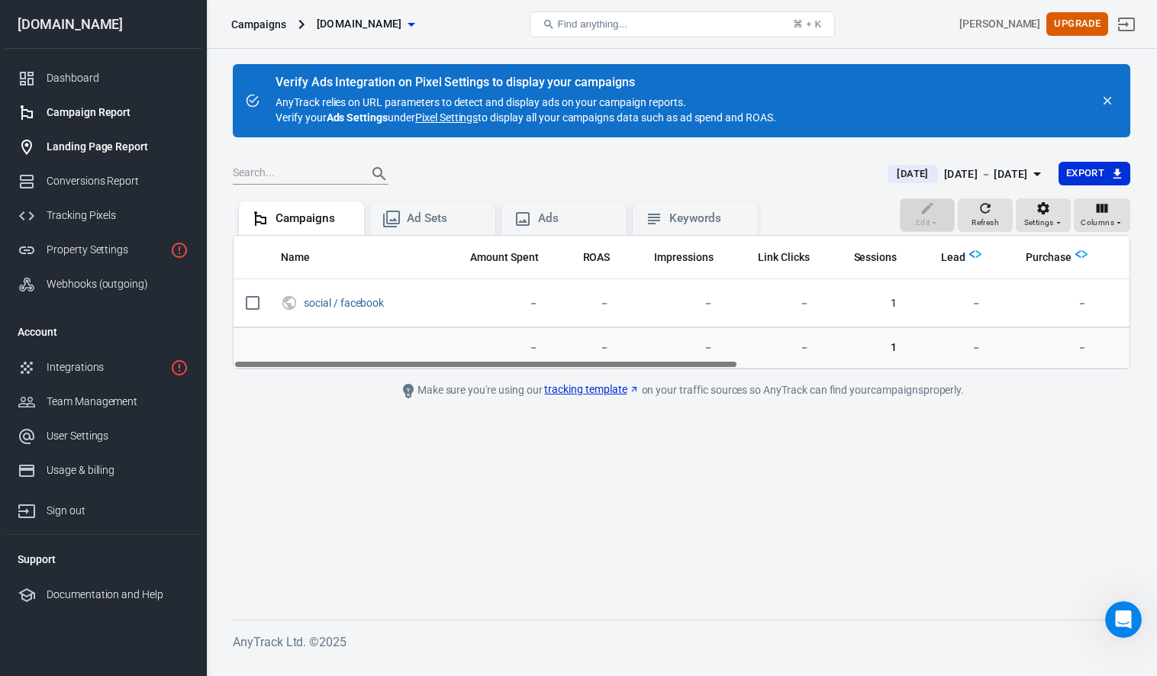
click at [93, 156] on link "Landing Page Report" at bounding box center [102, 147] width 195 height 34
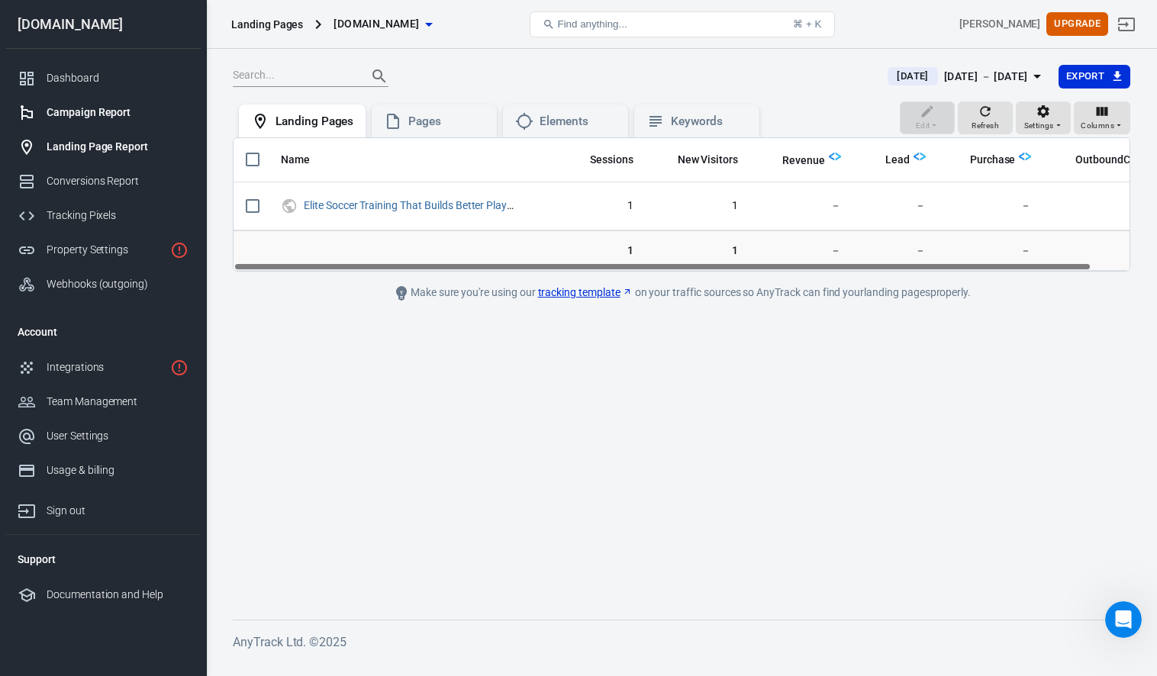
click at [124, 108] on div "Campaign Report" at bounding box center [118, 113] width 142 height 16
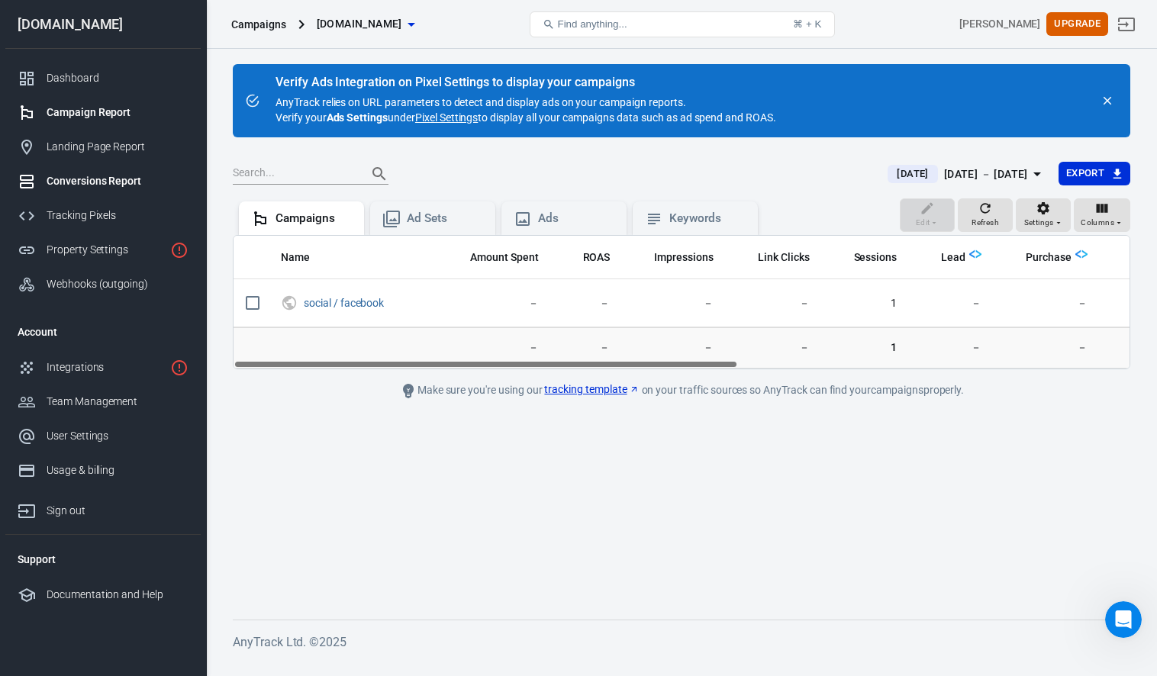
click at [105, 187] on div "Conversions Report" at bounding box center [118, 181] width 142 height 16
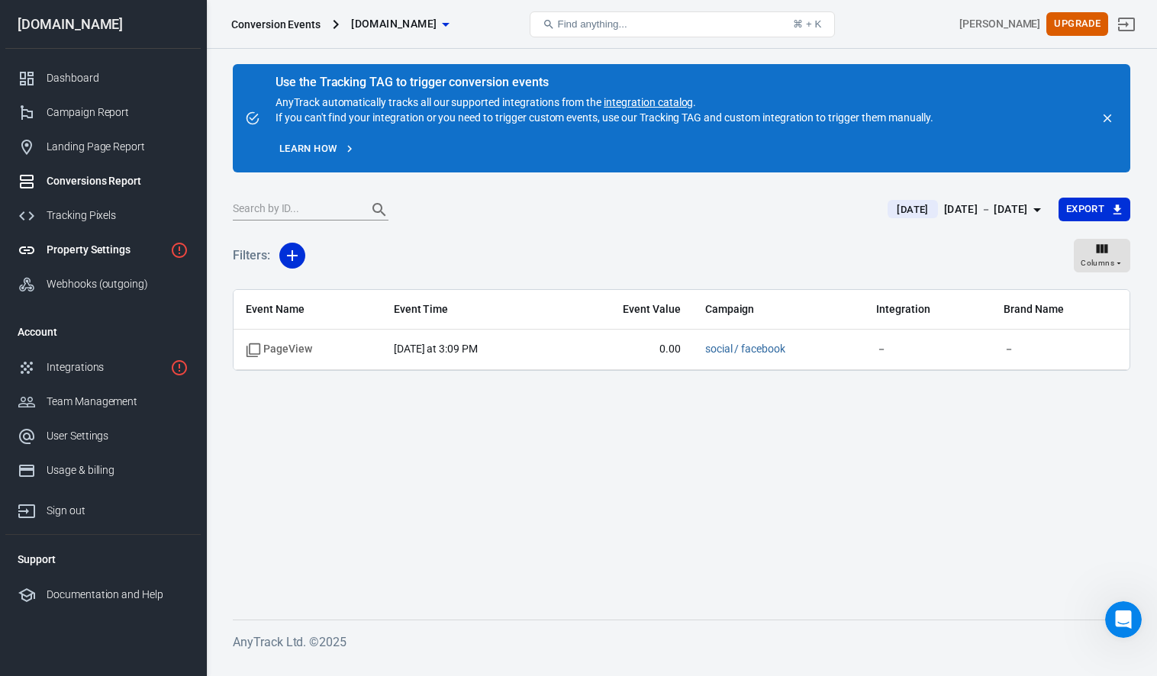
click at [95, 244] on div "Property Settings" at bounding box center [106, 250] width 118 height 16
